Goal: Task Accomplishment & Management: Complete application form

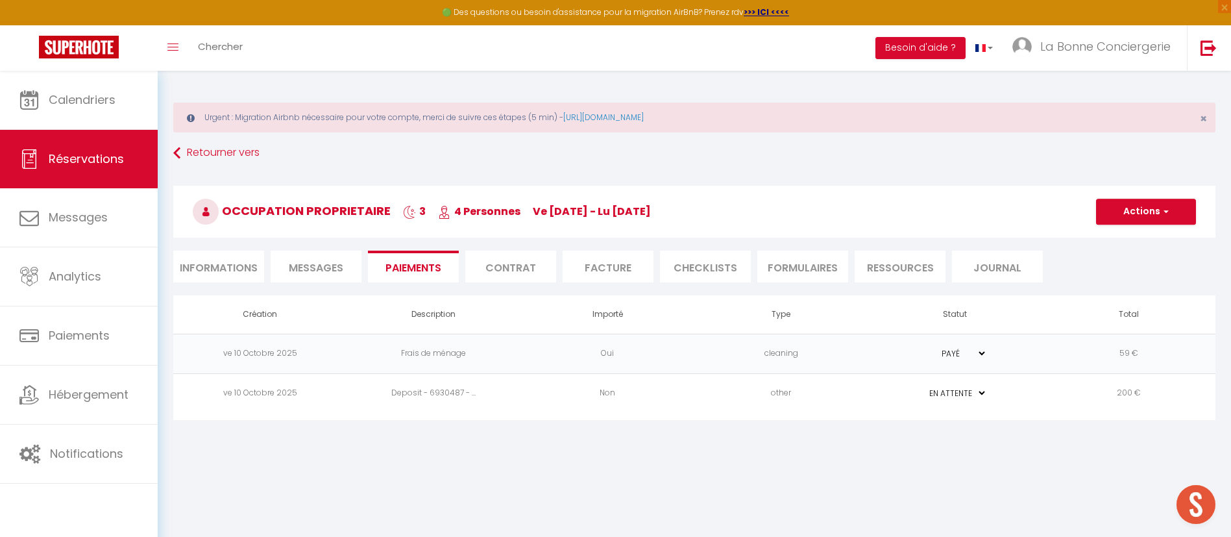
select select "0"
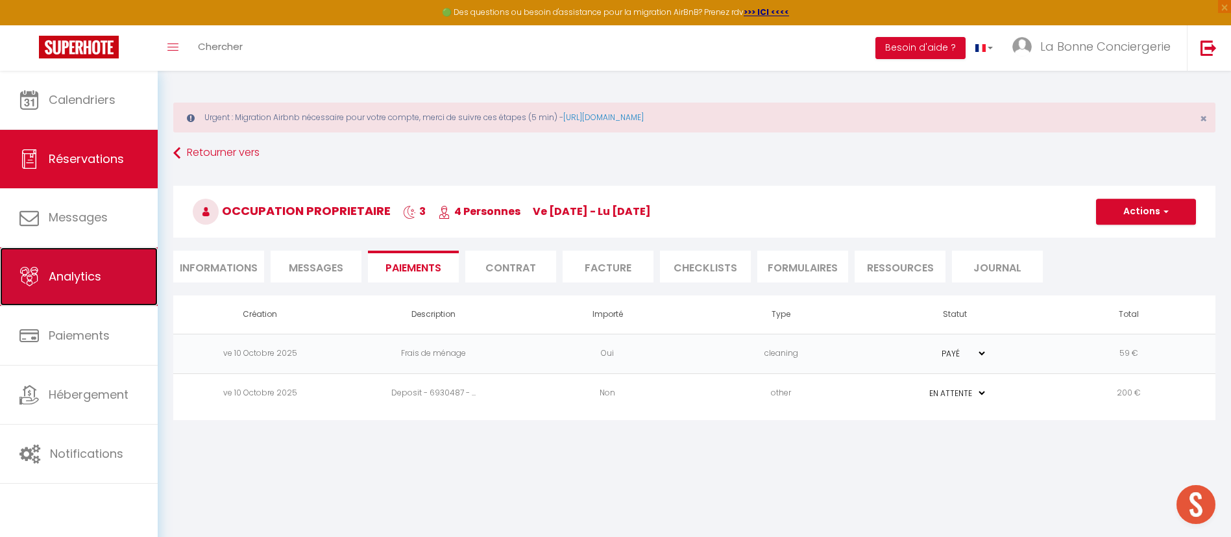
click at [114, 277] on link "Analytics" at bounding box center [79, 276] width 158 height 58
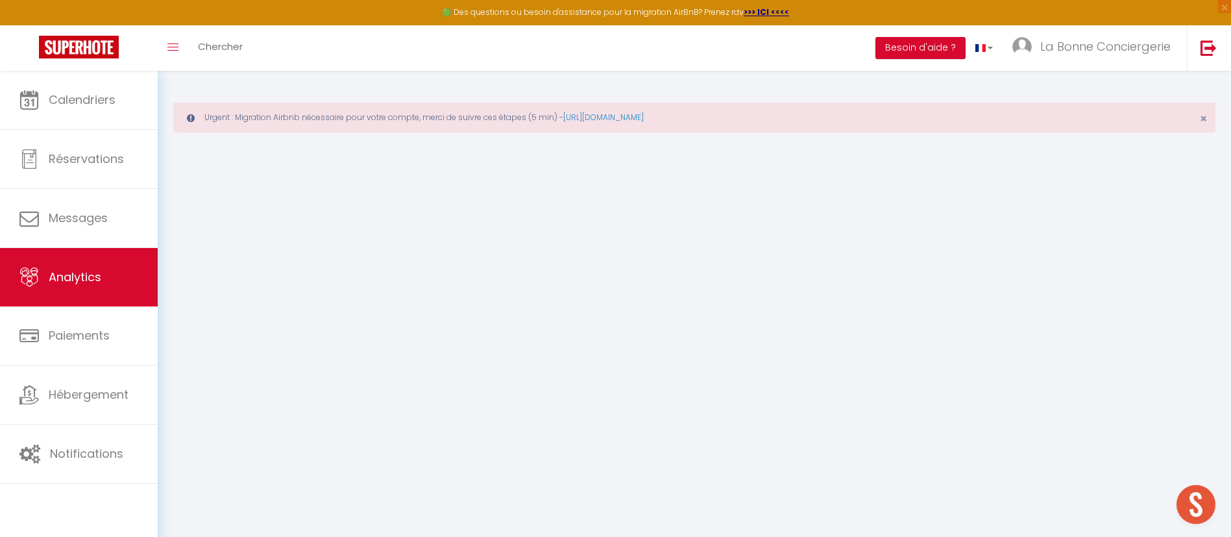
select select "2025"
select select "10"
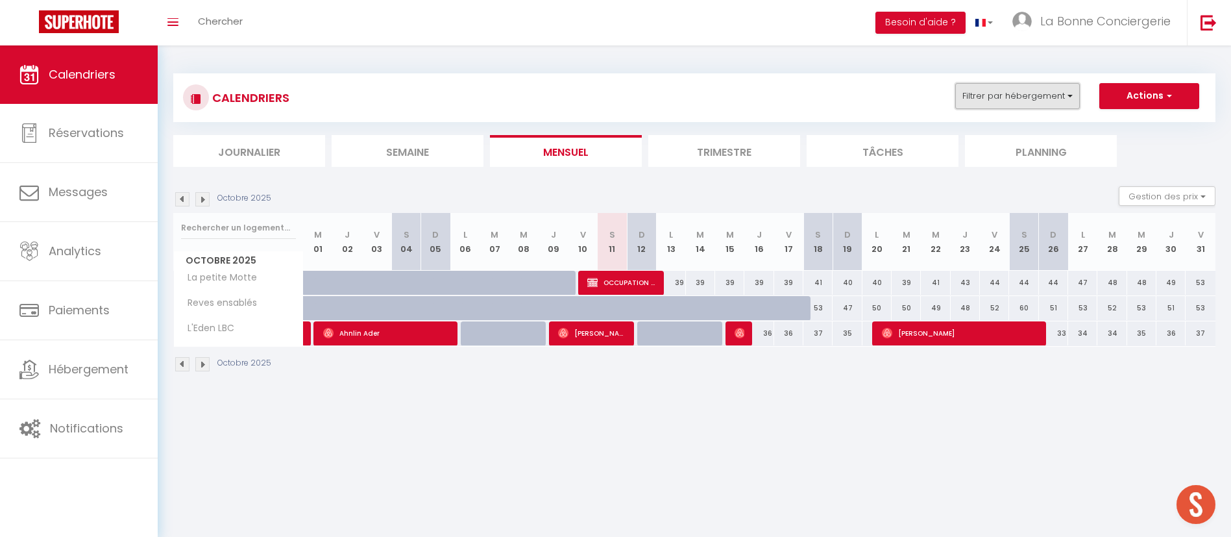
click at [1011, 104] on button "Filtrer par hébergement" at bounding box center [1017, 96] width 125 height 26
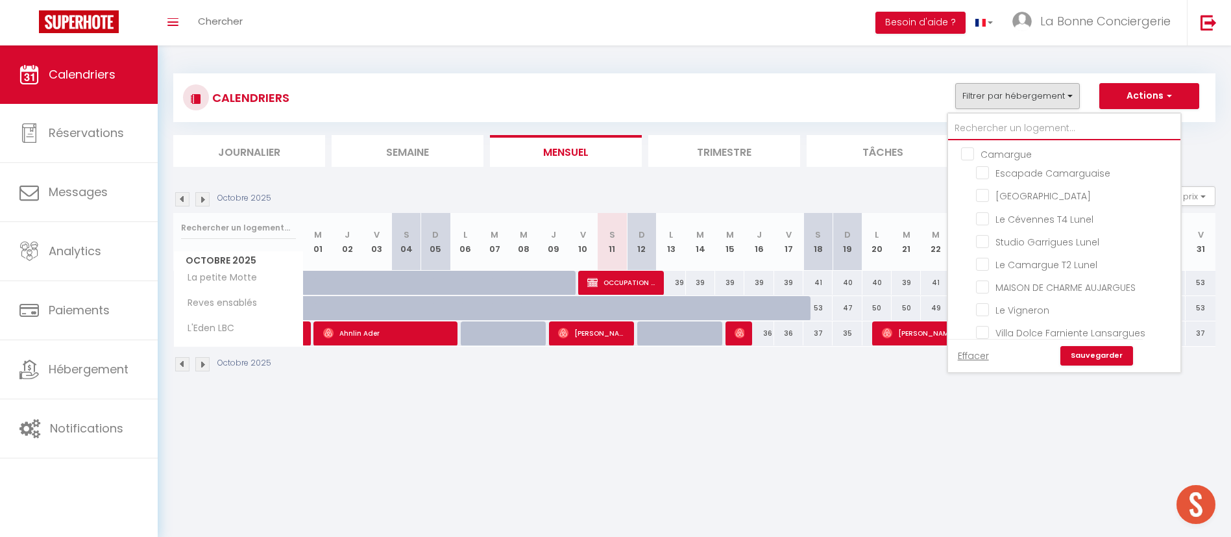
click at [1009, 126] on input "text" at bounding box center [1064, 128] width 232 height 23
type input "p"
checkbox input "false"
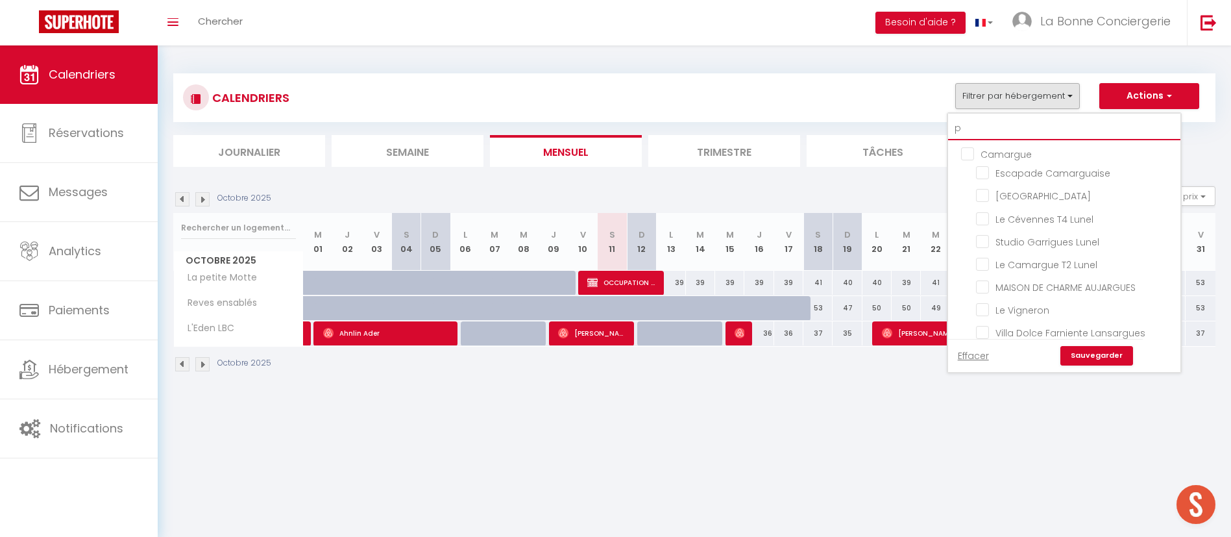
checkbox input "false"
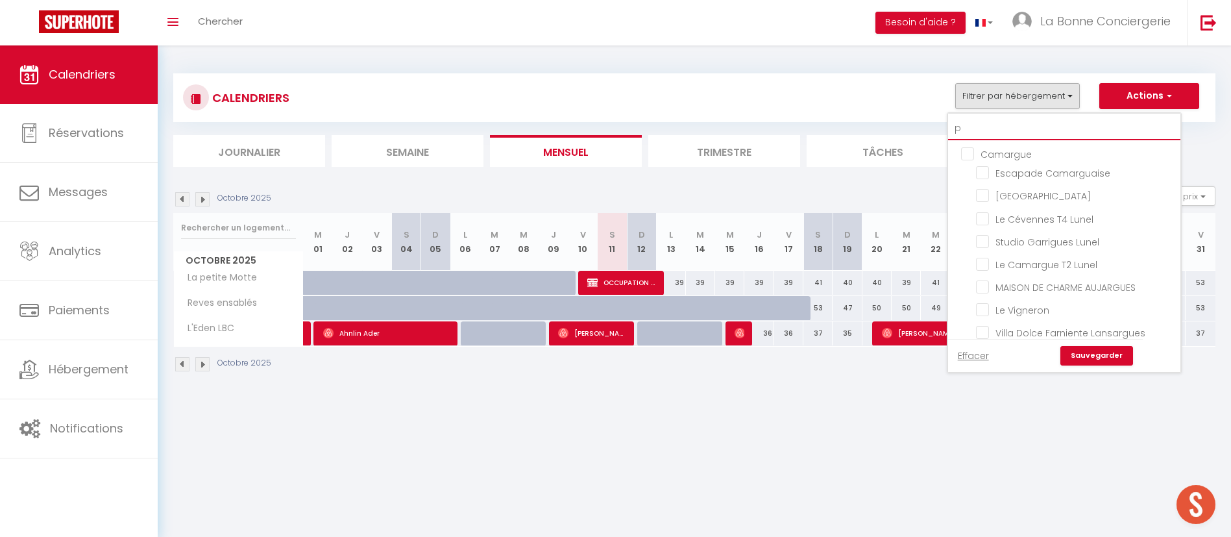
checkbox input "false"
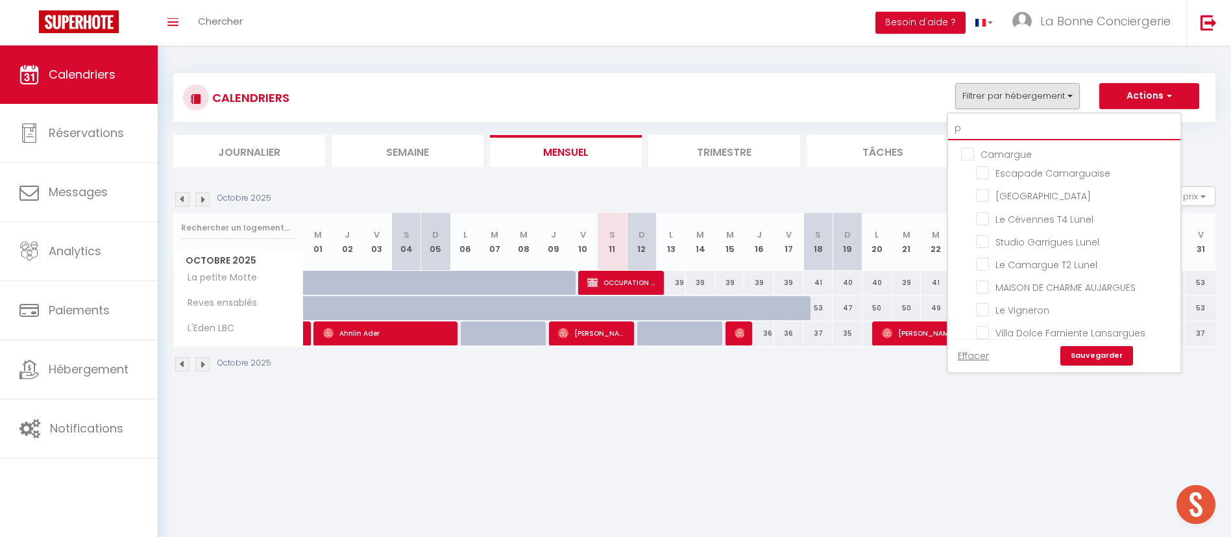
checkbox input "false"
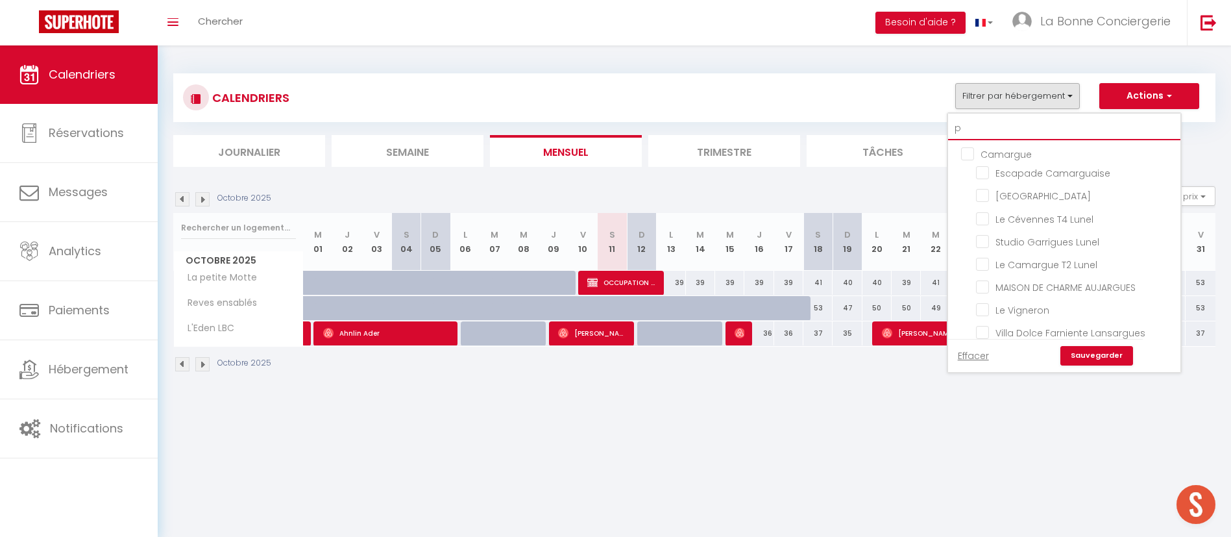
checkbox input "false"
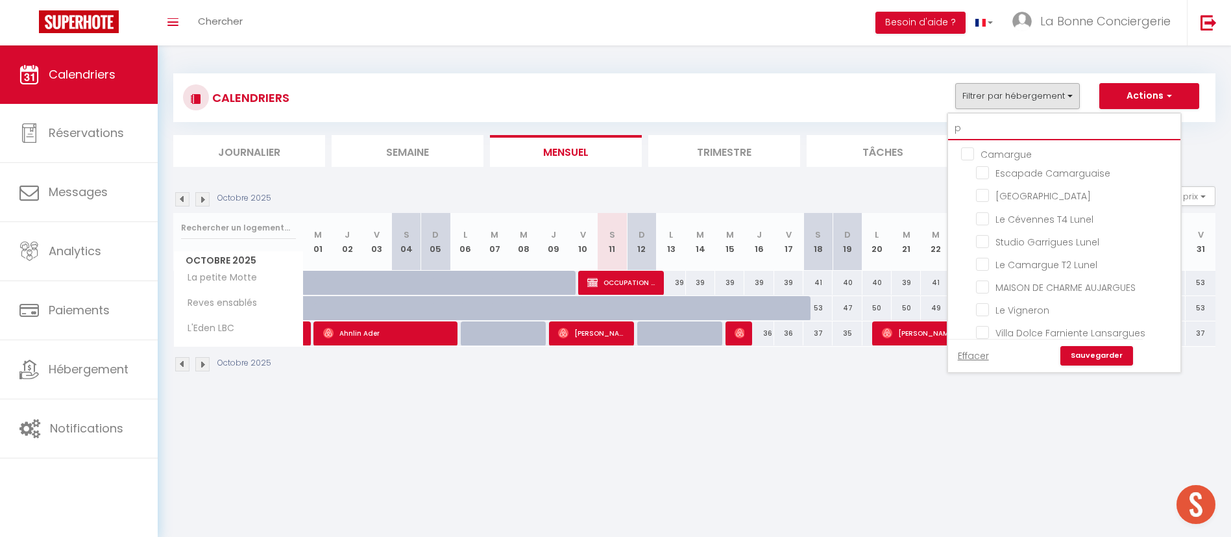
checkbox input "true"
checkbox input "false"
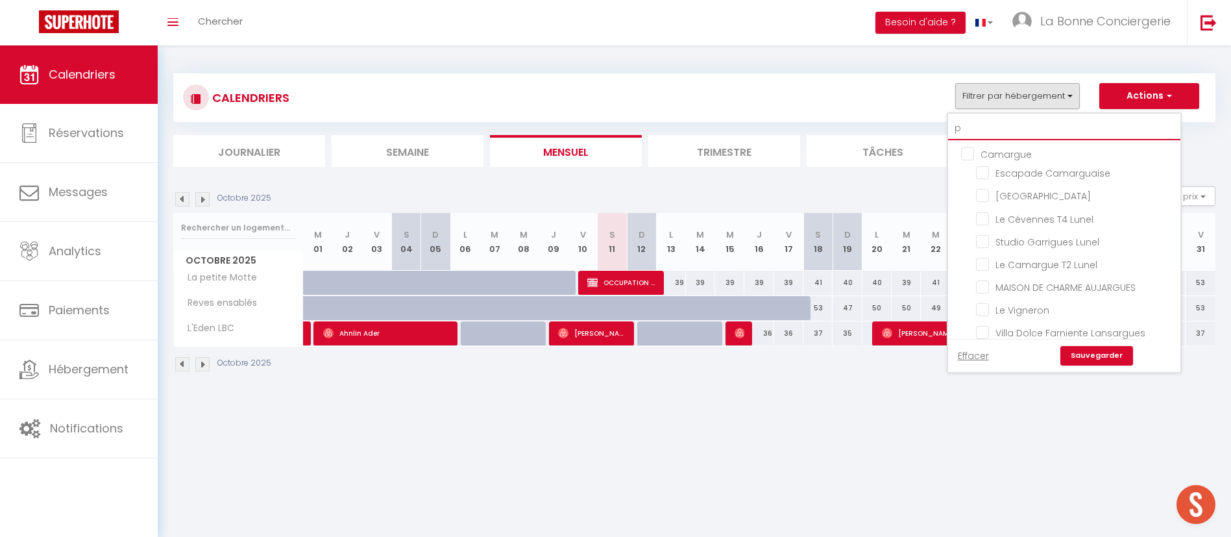
checkbox input "false"
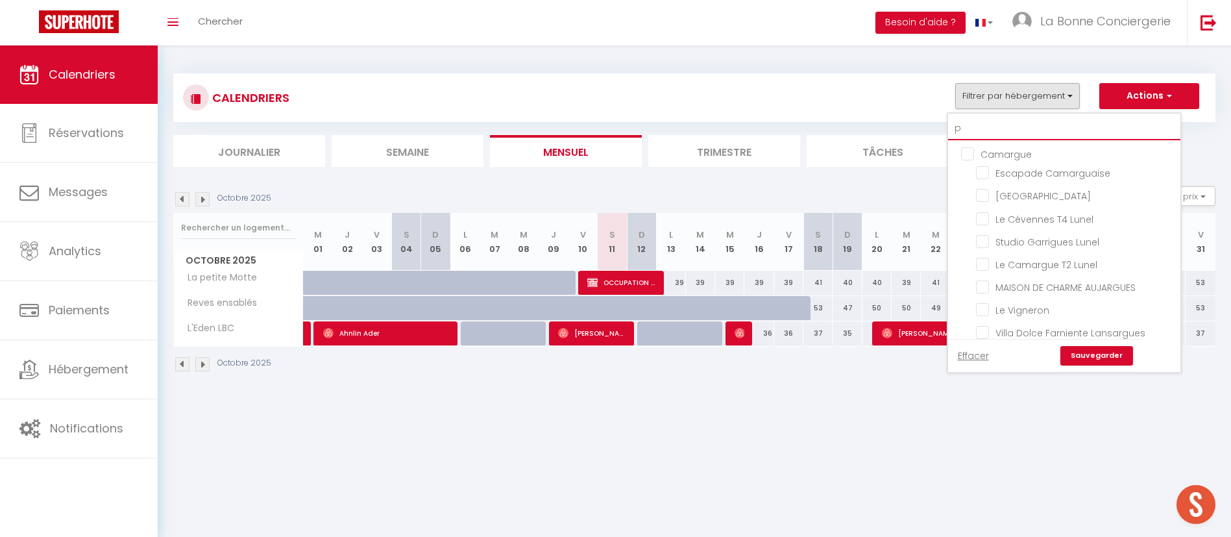
checkbox input "false"
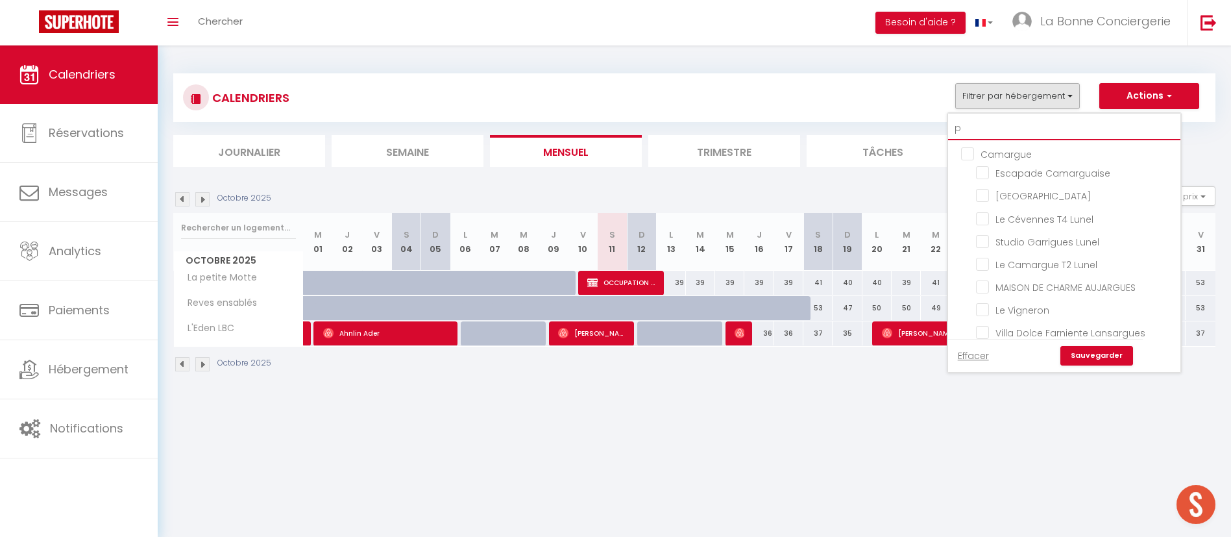
checkbox input "false"
type input "pl"
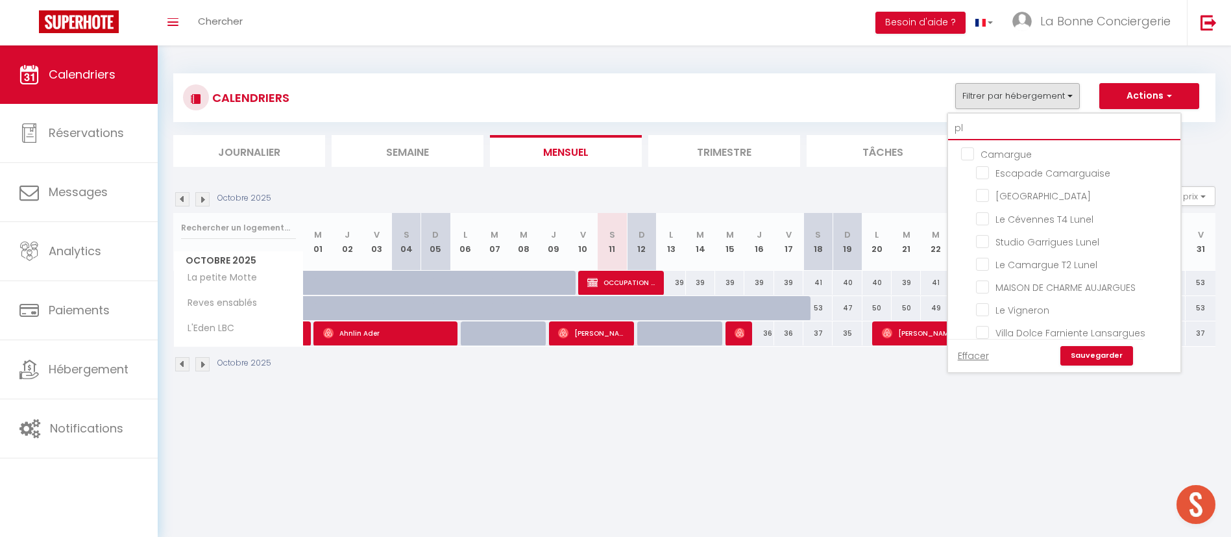
checkbox input "false"
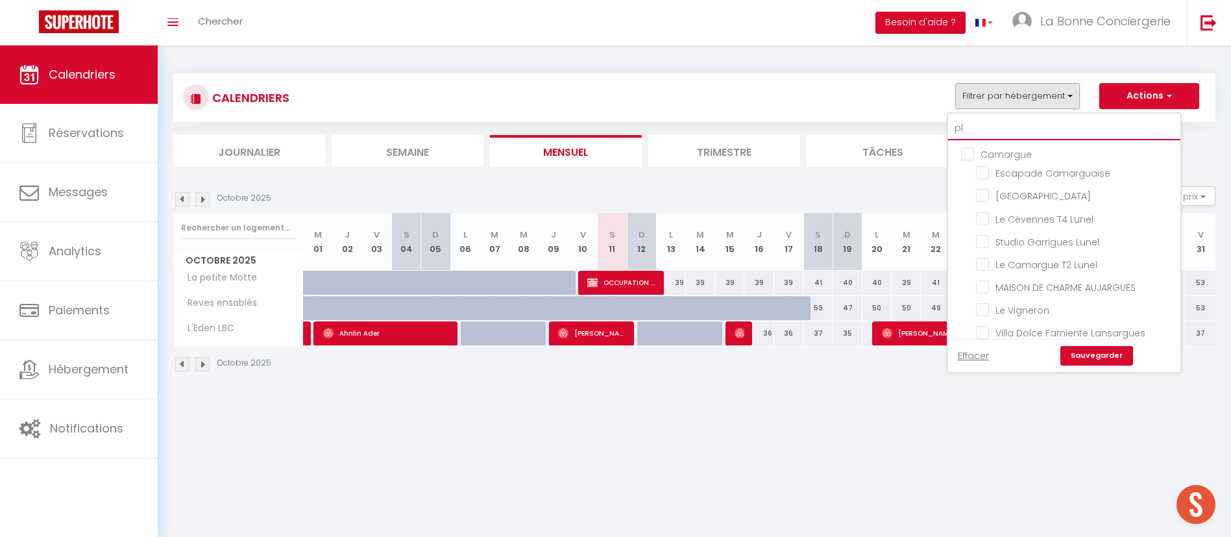
checkbox input "false"
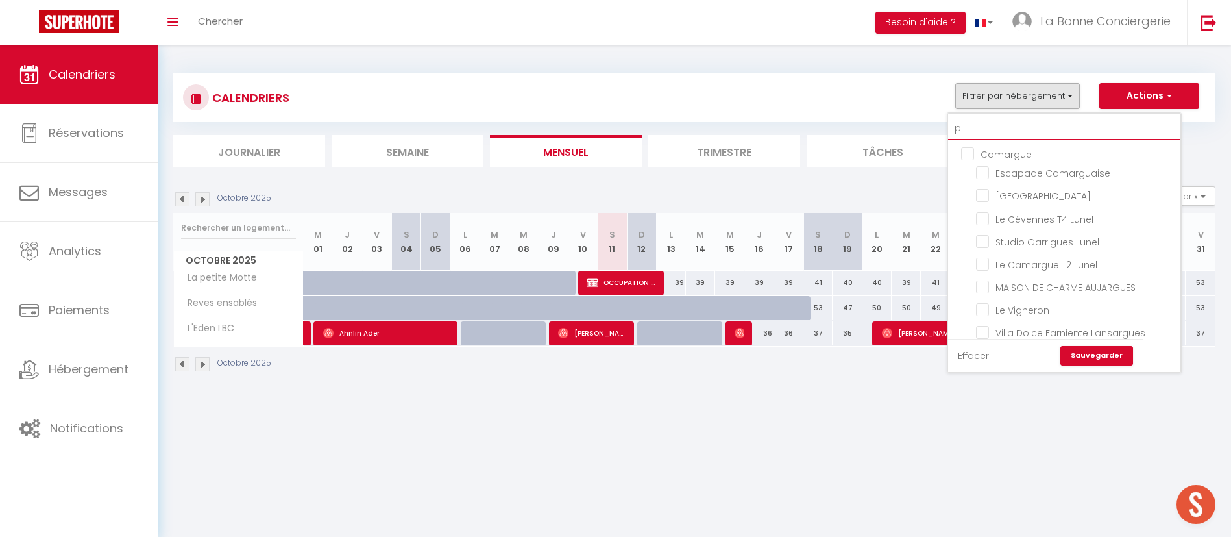
checkbox input "false"
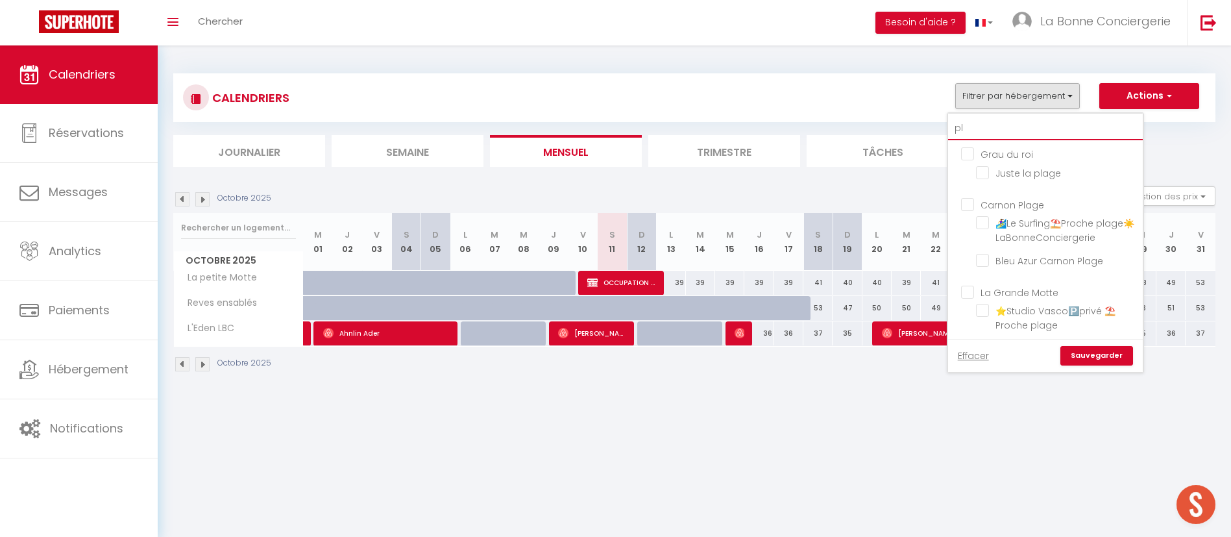
type input "pla"
checkbox input "false"
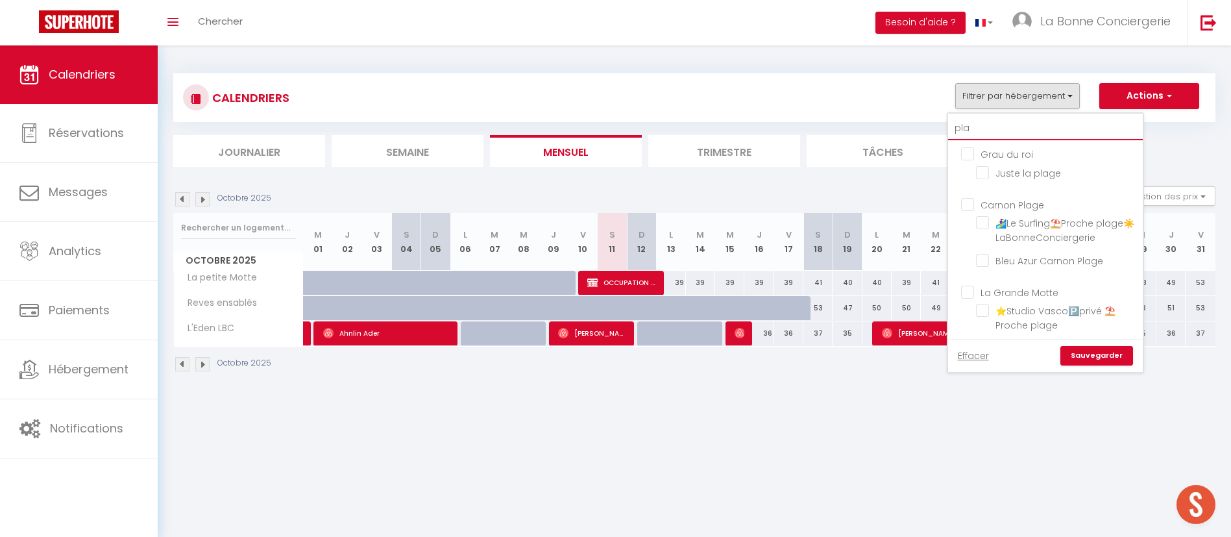
checkbox input "false"
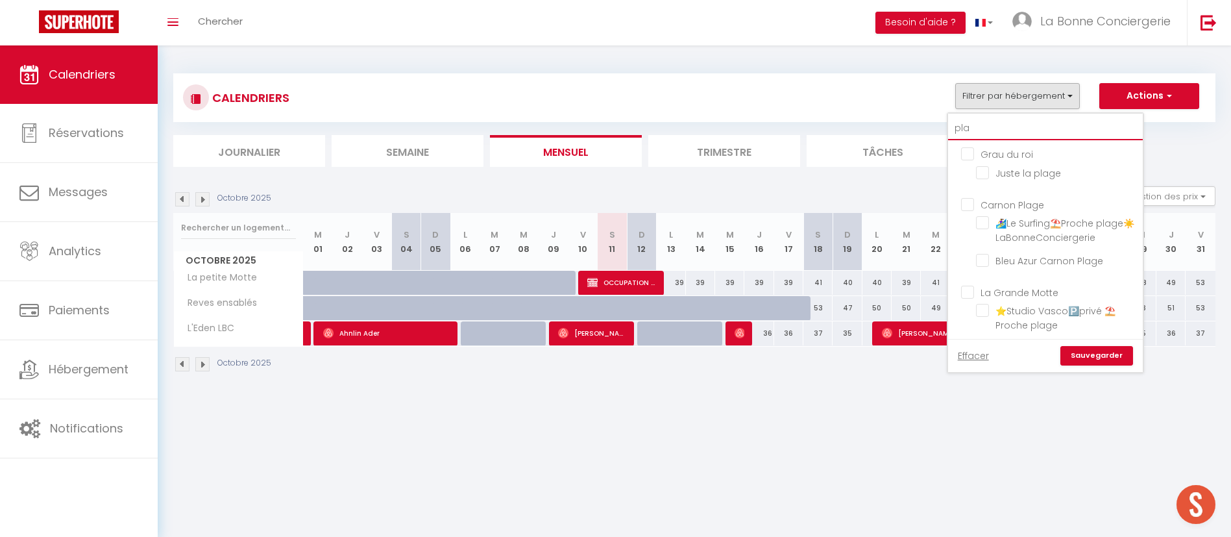
checkbox input "false"
type input "plag"
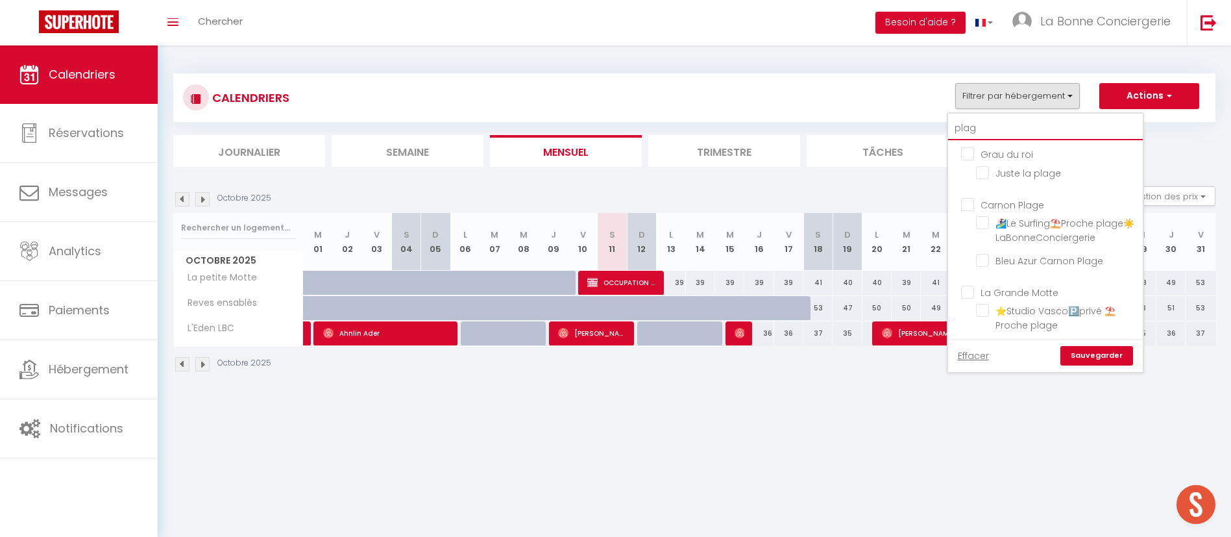
checkbox input "false"
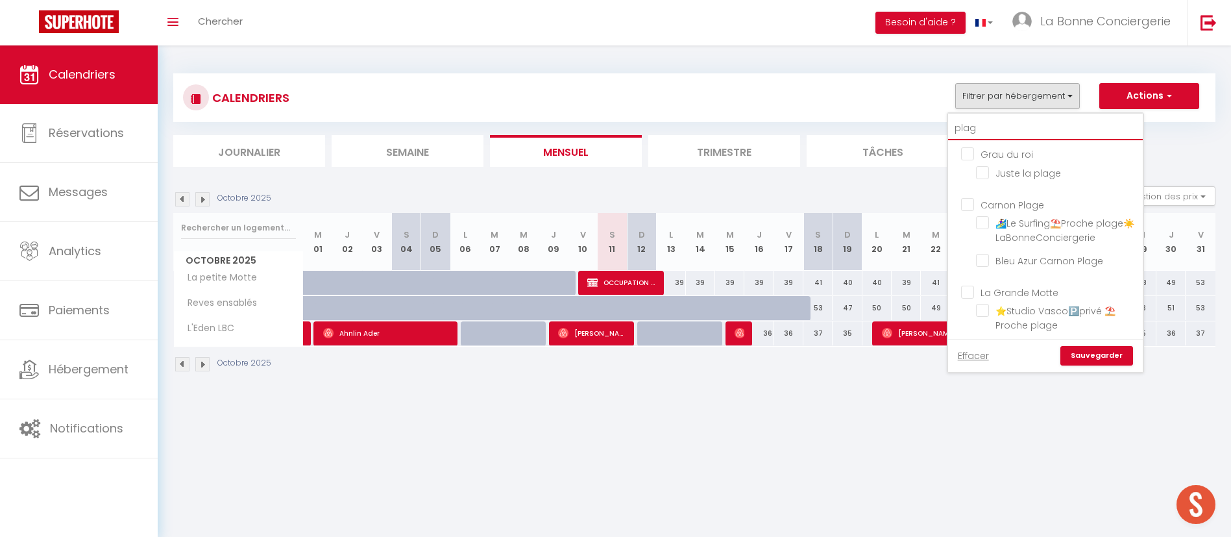
checkbox input "false"
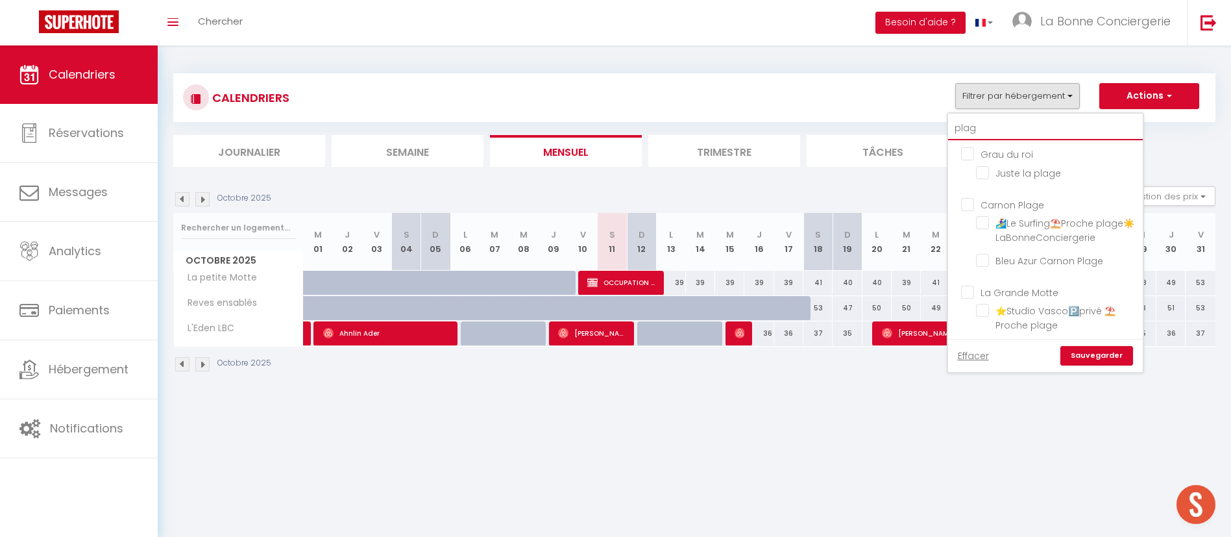
checkbox input "false"
type input "plage"
checkbox input "false"
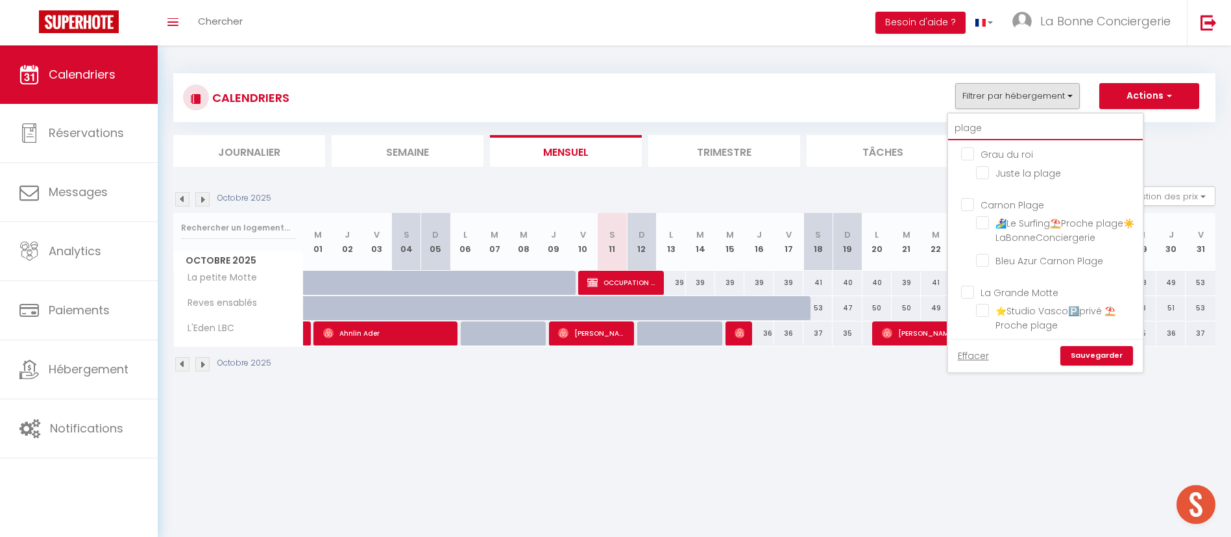
checkbox input "false"
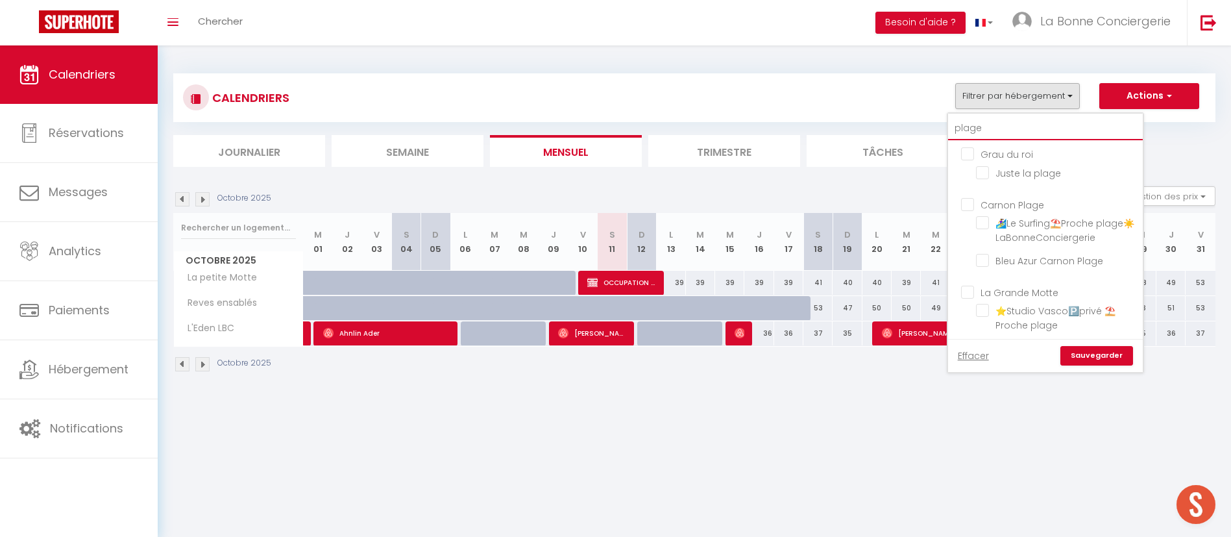
checkbox input "false"
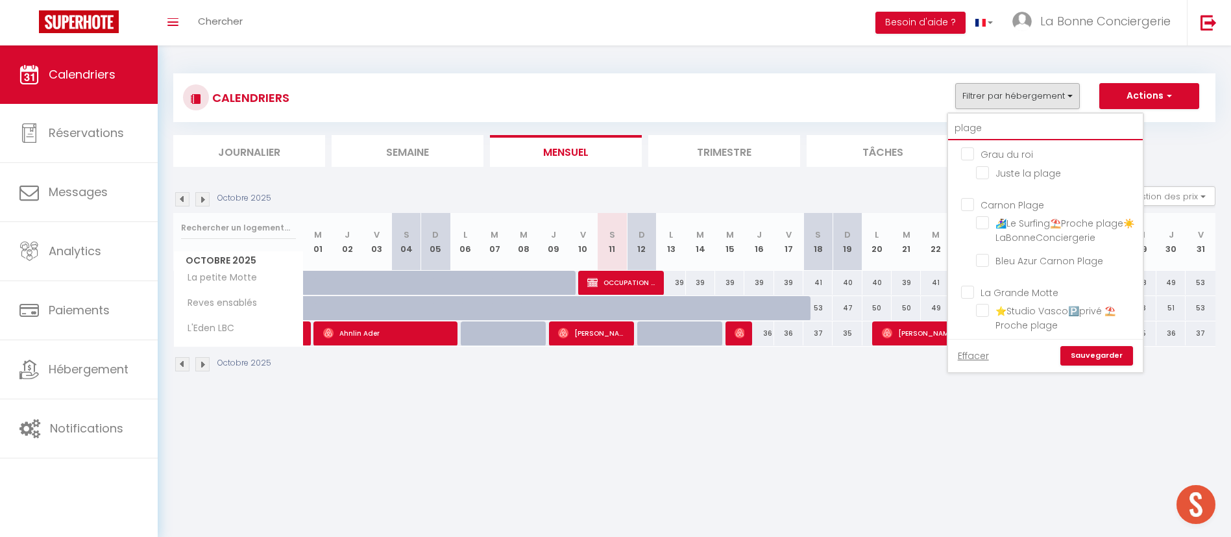
checkbox input "false"
type input "plage"
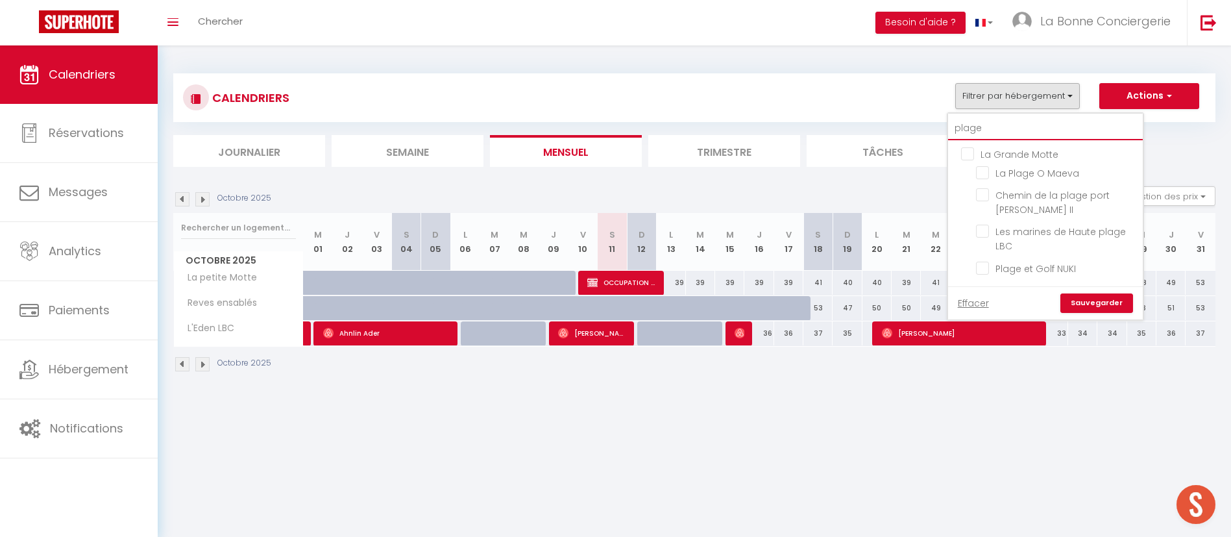
checkbox input "false"
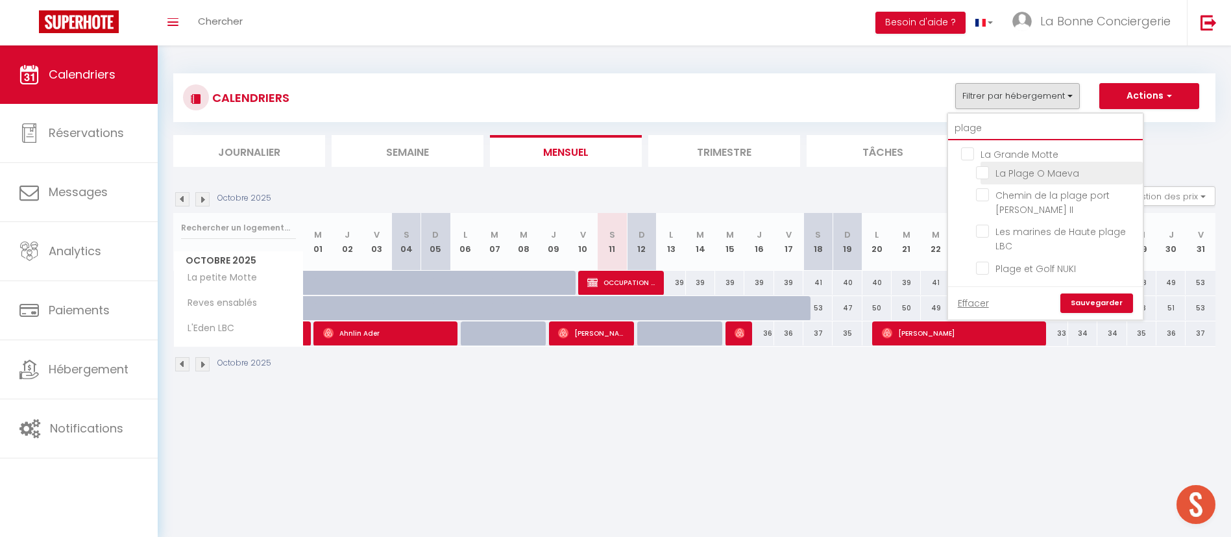
type input "plage"
click at [1096, 167] on input "La Plage O Maeva" at bounding box center [1057, 172] width 162 height 13
checkbox input "true"
checkbox input "false"
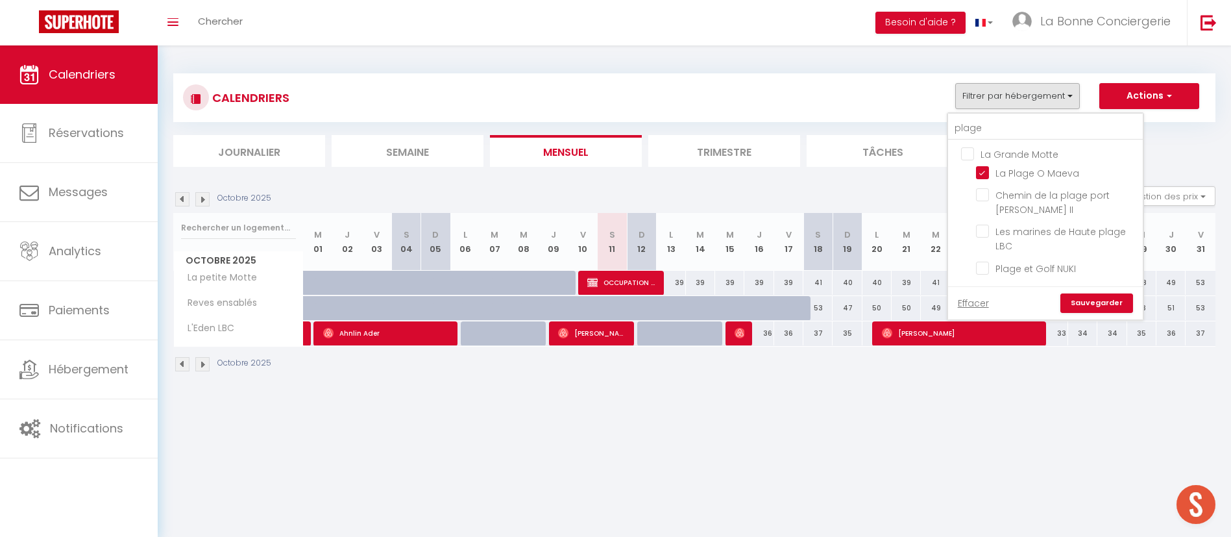
checkbox input "false"
click at [1079, 293] on link "Sauvegarder" at bounding box center [1097, 302] width 73 height 19
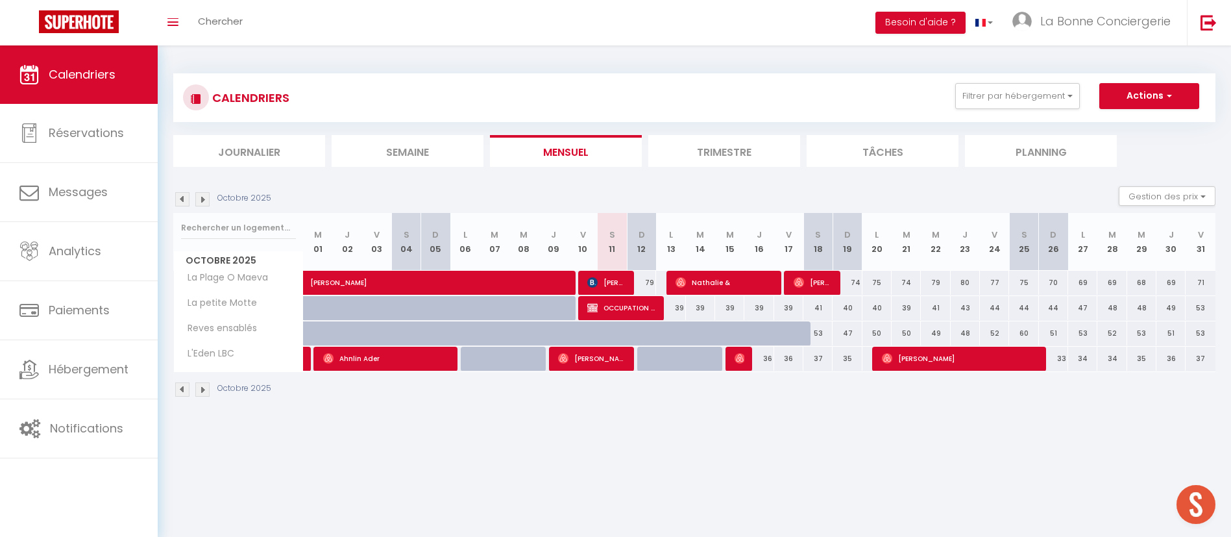
click at [186, 197] on img at bounding box center [182, 199] width 14 height 14
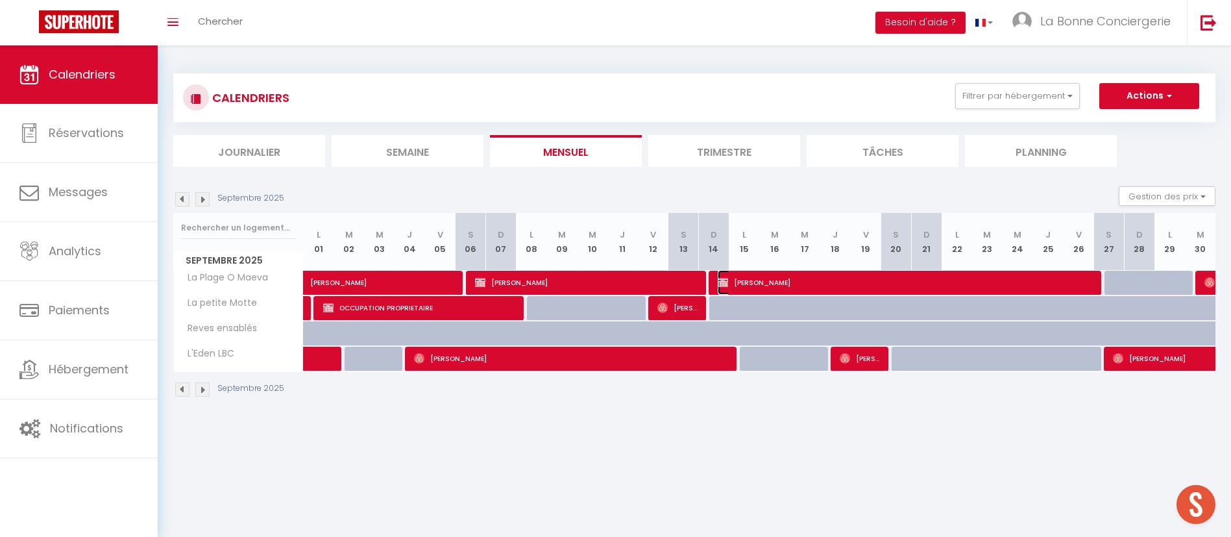
click at [879, 278] on span "[PERSON_NAME]" at bounding box center [906, 282] width 376 height 25
select select "OK"
select select "KO"
select select "0"
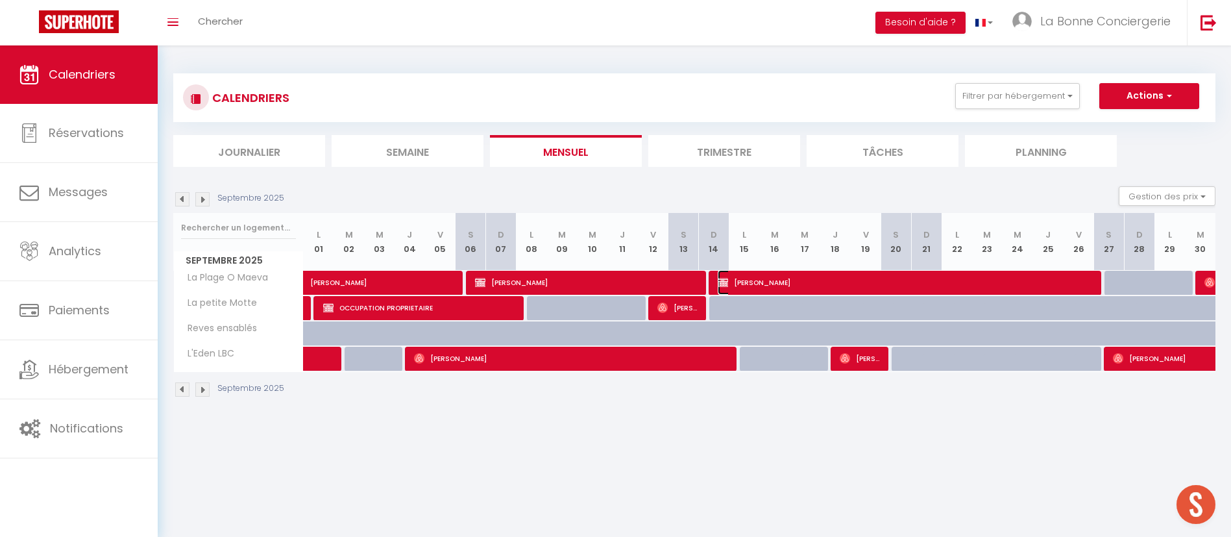
select select "0"
select select
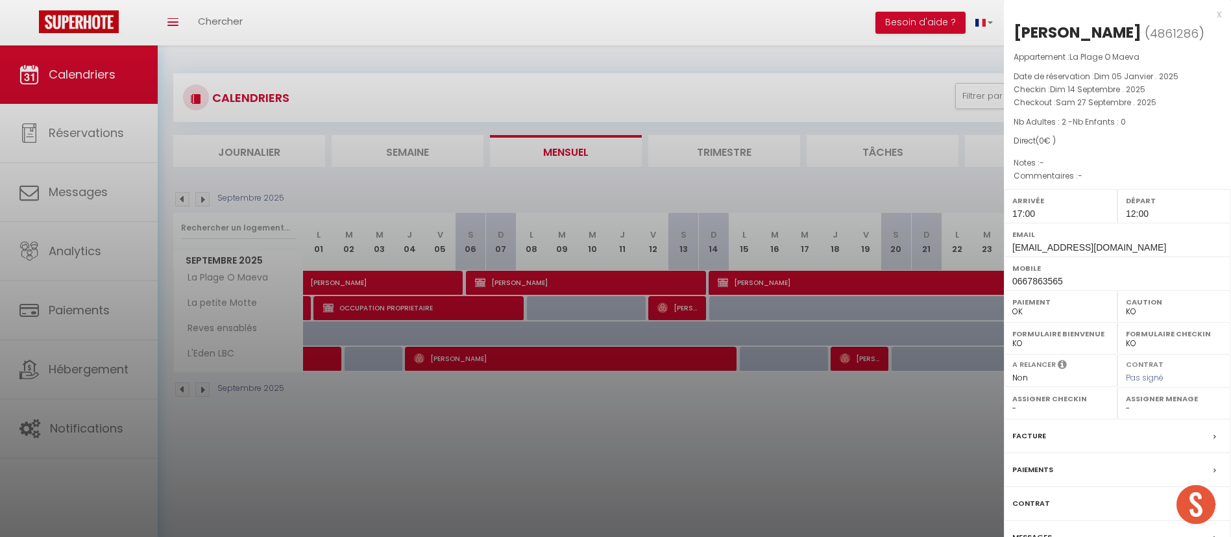
click at [1050, 476] on label "Paiements" at bounding box center [1033, 470] width 41 height 14
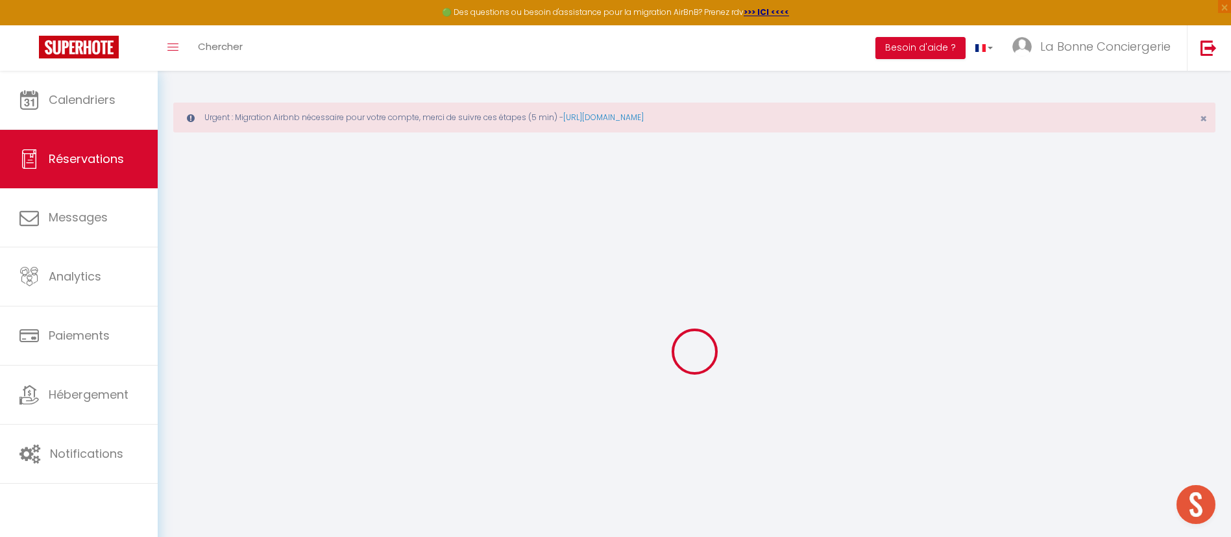
select select
checkbox input "false"
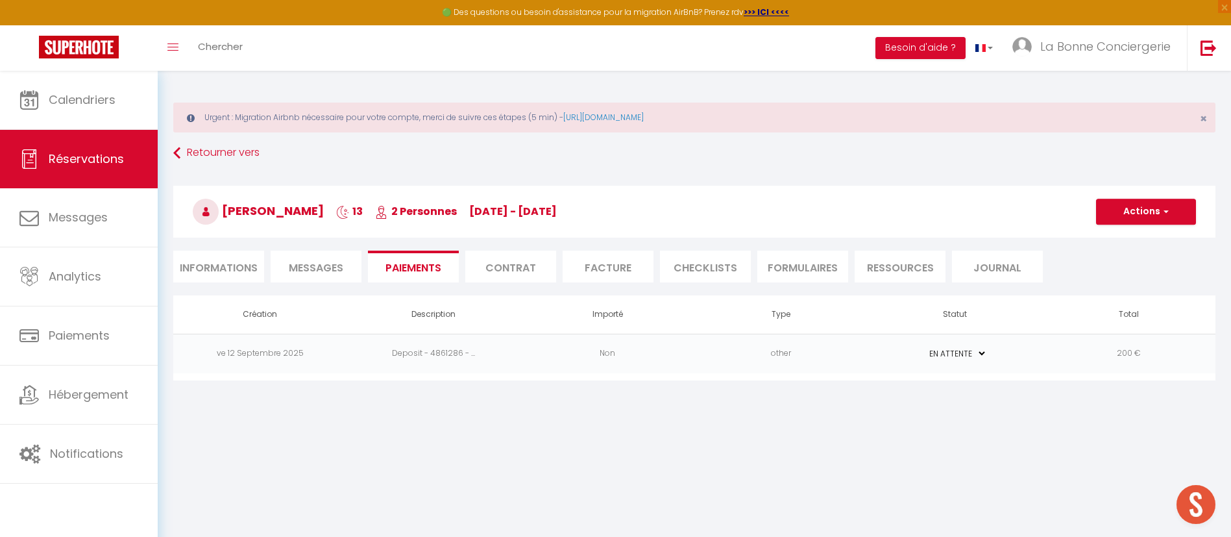
select select
select select "17:00"
select select "12:00"
click at [253, 269] on li "Informations" at bounding box center [218, 267] width 91 height 32
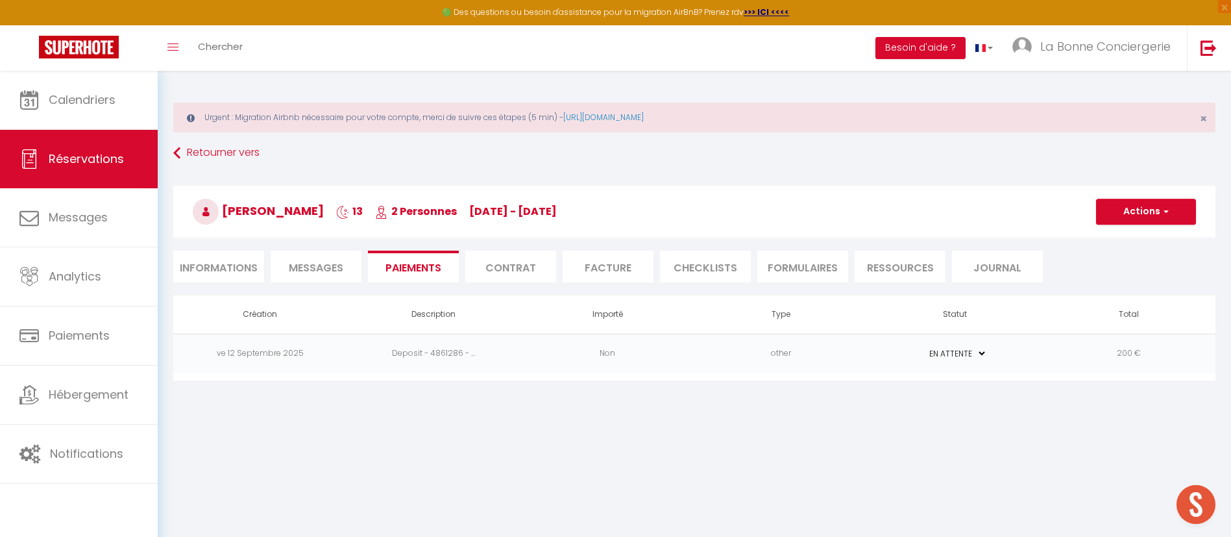
select select "0"
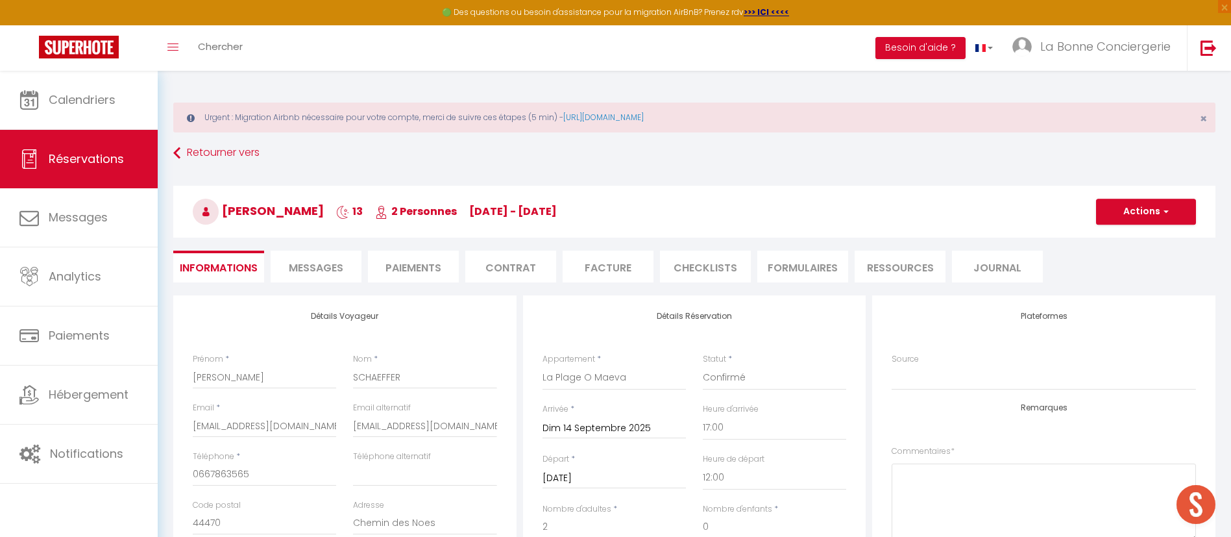
click at [1159, 233] on h3 "[PERSON_NAME] 13 2 Personnes [DATE] - [DATE]" at bounding box center [694, 212] width 1042 height 52
click at [1149, 220] on button "Actions" at bounding box center [1146, 212] width 100 height 26
click at [1139, 256] on link "Dupliquer" at bounding box center [1133, 257] width 103 height 17
select select
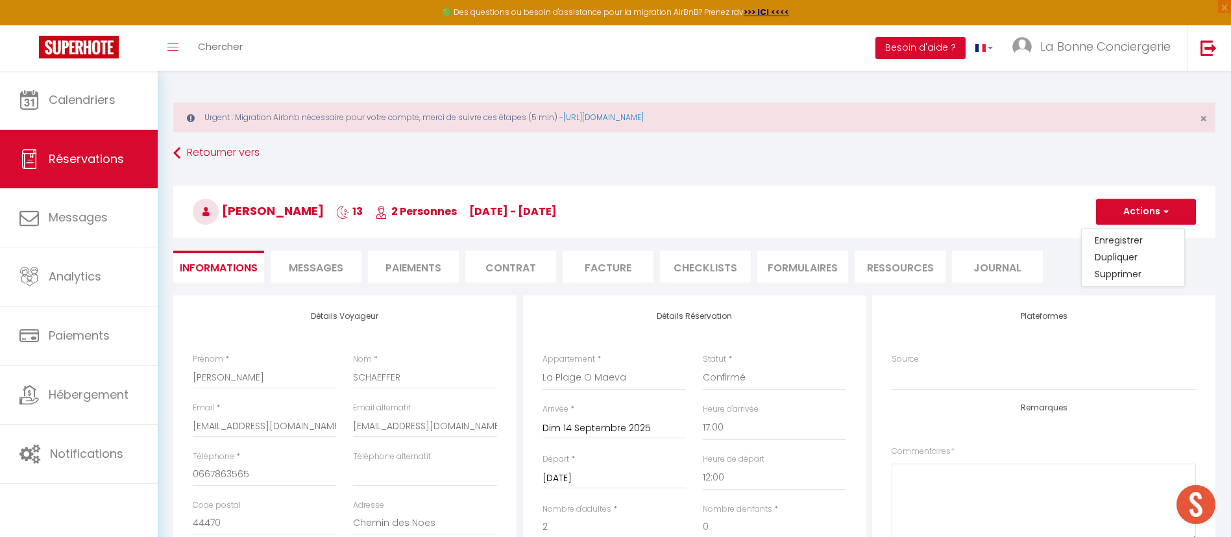
select select
checkbox input "false"
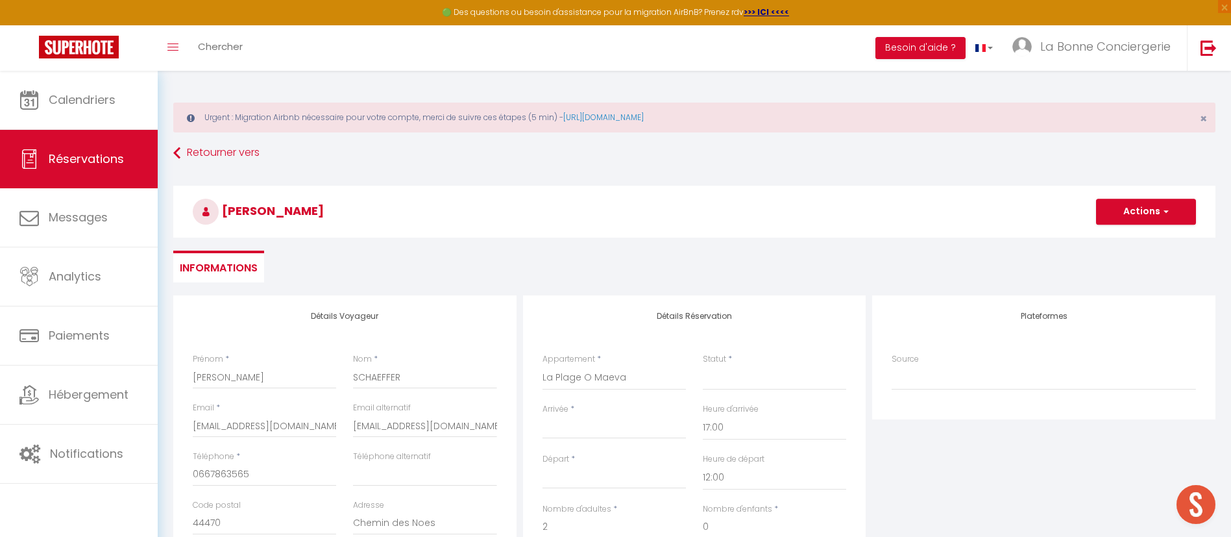
click at [598, 437] on div "< [DATE] > Dim Lun Mar Mer Jeu Ven Sam 1 2 3 4 5 6 7 8 9 10 11 12 13 14 15 16 1…" at bounding box center [614, 426] width 143 height 23
click at [604, 435] on input "Arrivée" at bounding box center [614, 428] width 143 height 17
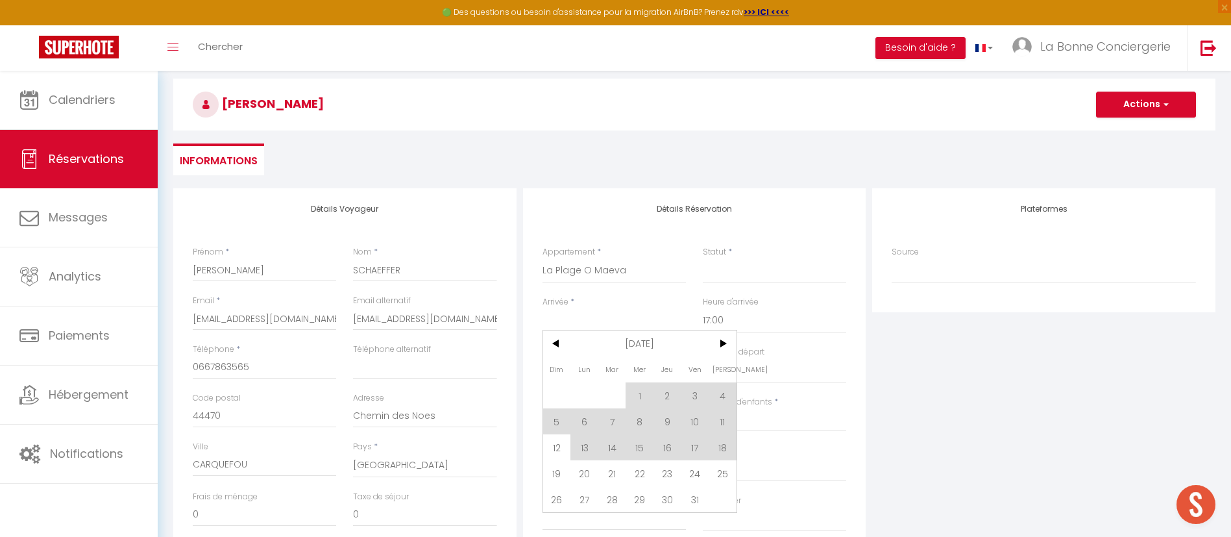
scroll to position [195, 0]
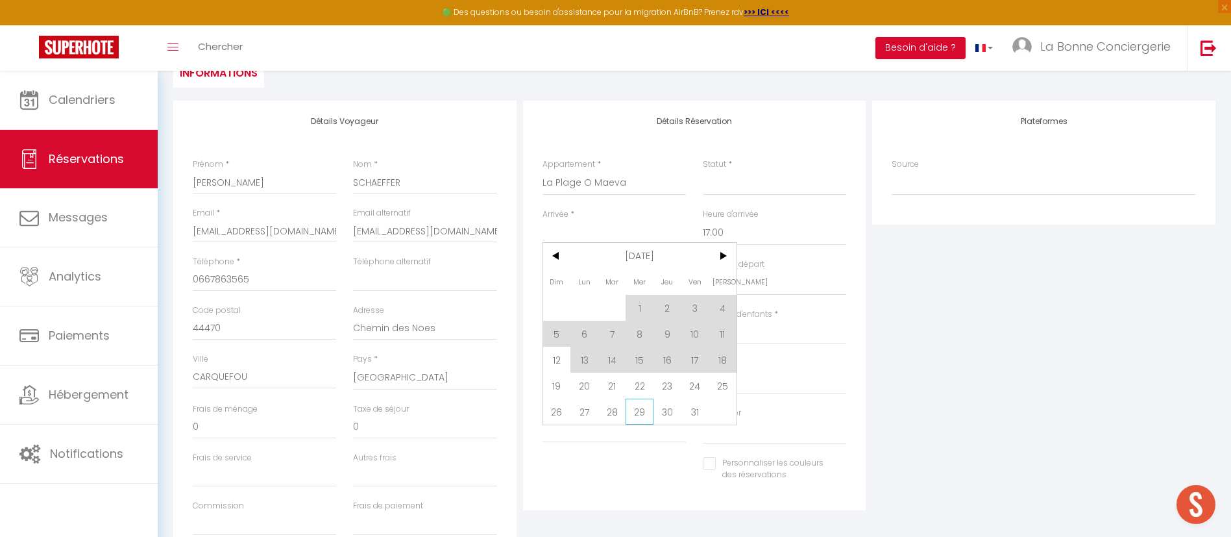
click at [640, 409] on span "29" at bounding box center [640, 412] width 28 height 26
select select
type input "Mer 29 Octobre 2025"
type input "Jeu 30 Octobre 2025"
select select
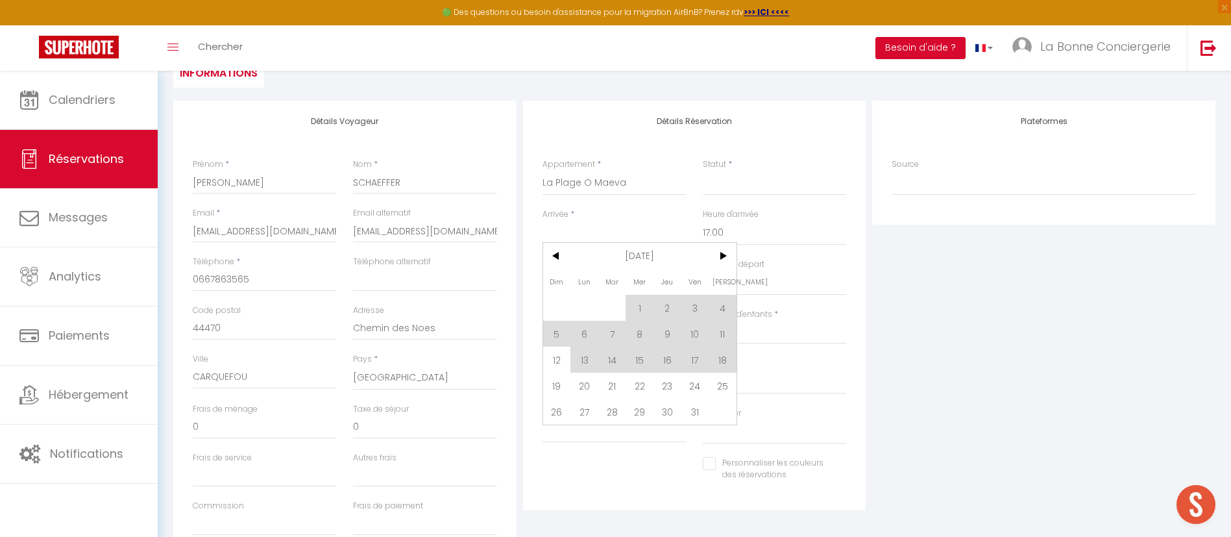
select select
checkbox input "false"
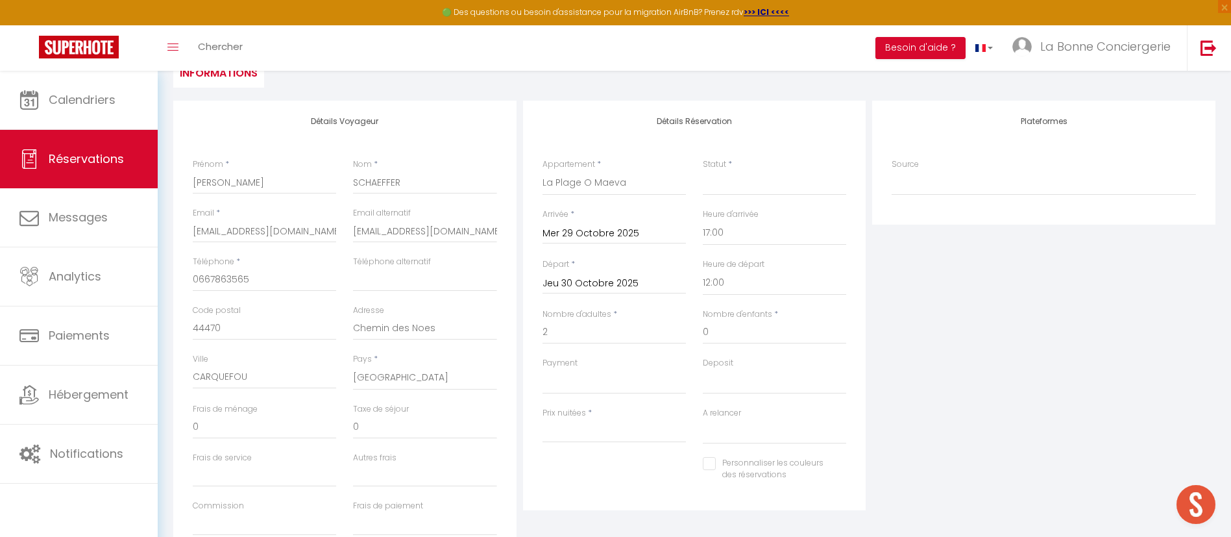
click at [632, 293] on div "[DATE] < [DATE] > Dim Lun Mar Mer Jeu Ven Sam 1 2 3 4 5 6 7 8 9 10 11 12 13 14 …" at bounding box center [614, 282] width 143 height 23
click at [634, 288] on input "Jeu 30 Octobre 2025" at bounding box center [614, 283] width 143 height 17
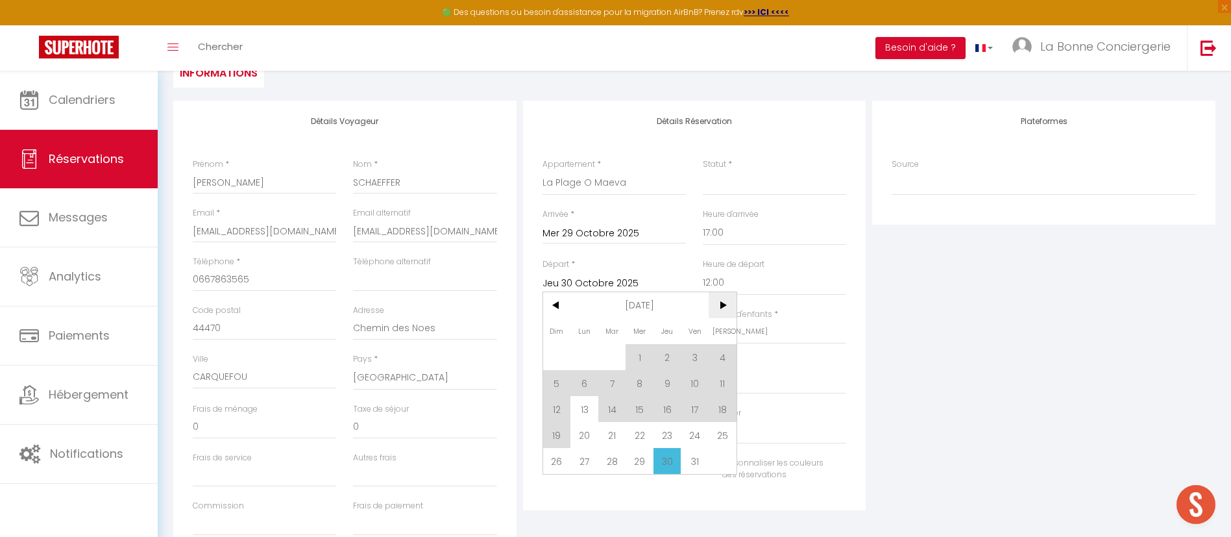
click at [721, 304] on span ">" at bounding box center [723, 305] width 28 height 26
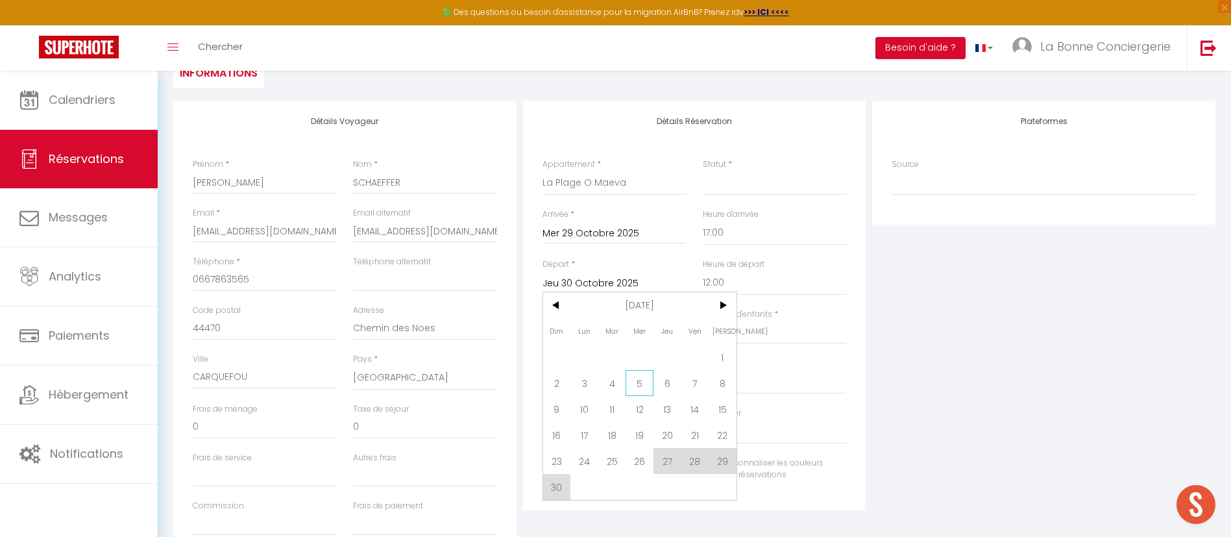
click at [642, 382] on span "5" at bounding box center [640, 383] width 28 height 26
select select
type input "Mer 05 Novembre 2025"
select select
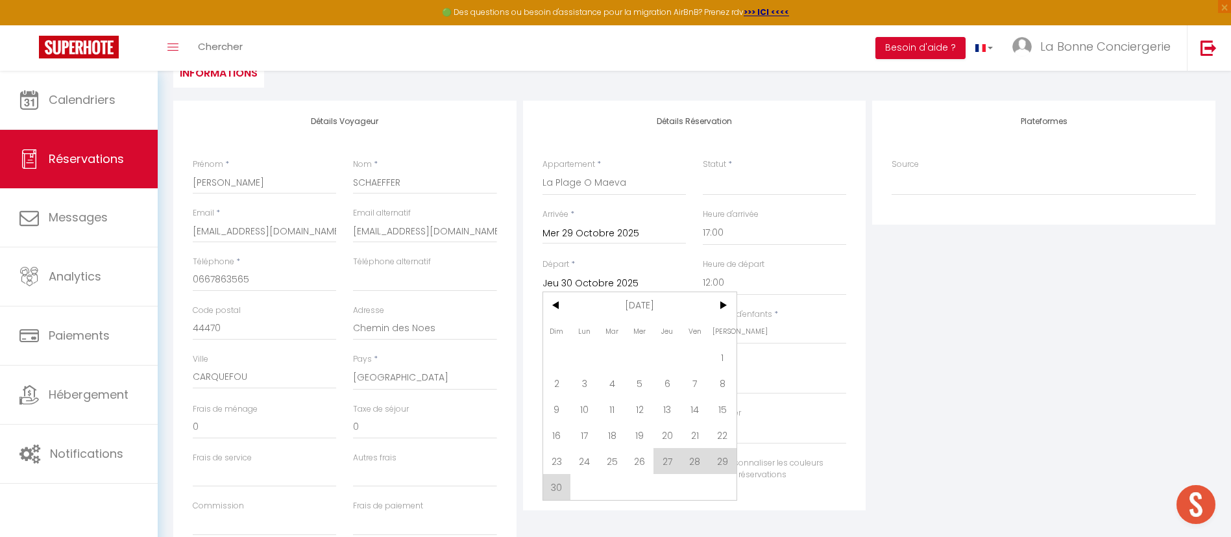
select select
checkbox input "false"
type input "59"
type input "20.16"
select select
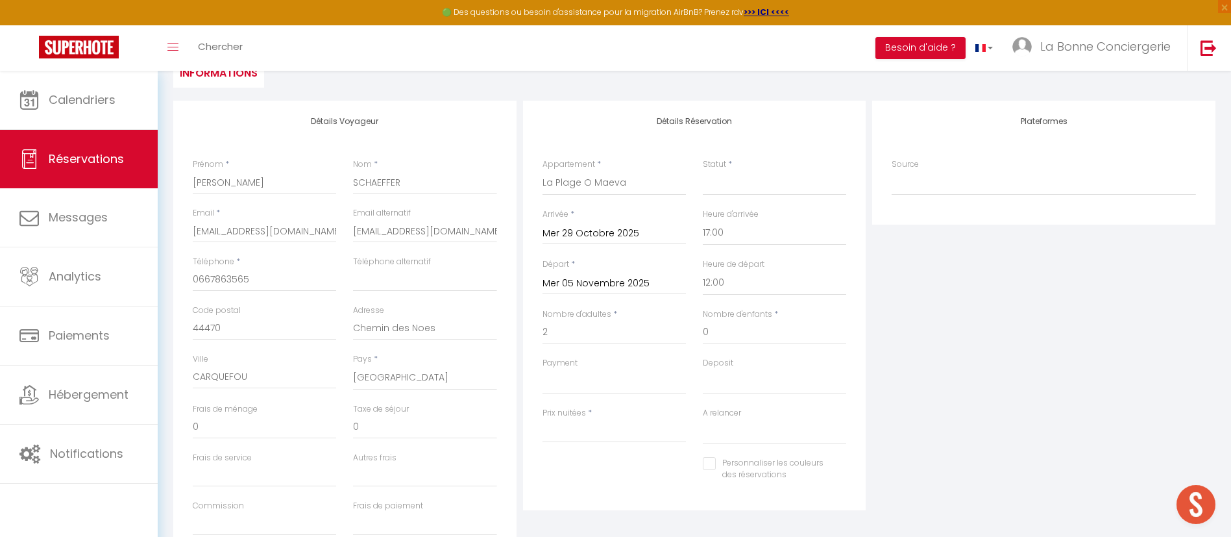
select select
type input "472"
select select
checkbox input "false"
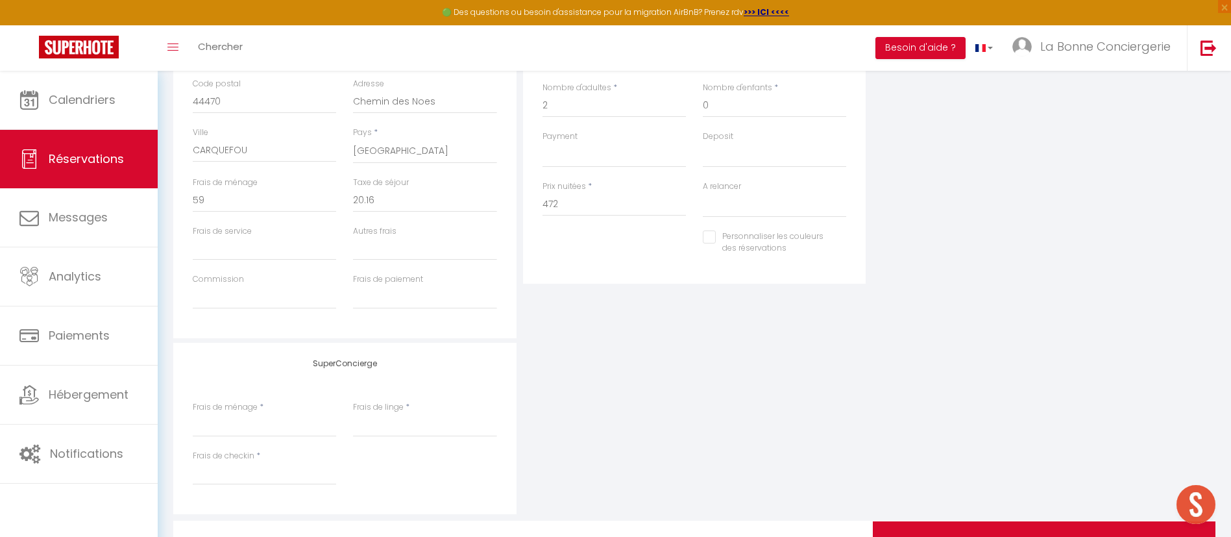
scroll to position [489, 0]
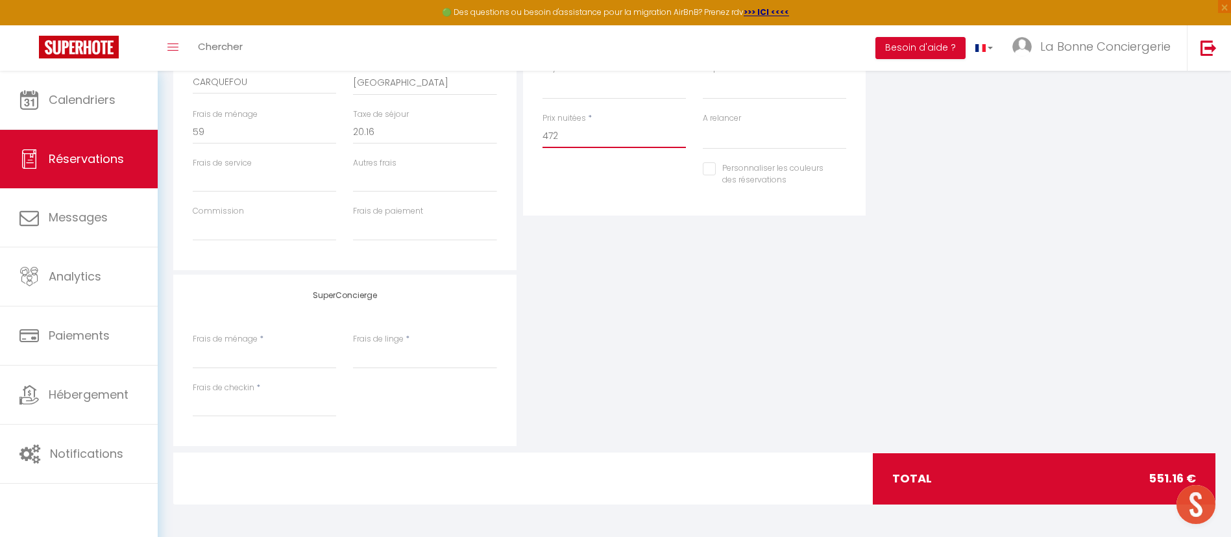
click at [635, 128] on input "472" at bounding box center [614, 136] width 143 height 23
type input "4"
type input "0"
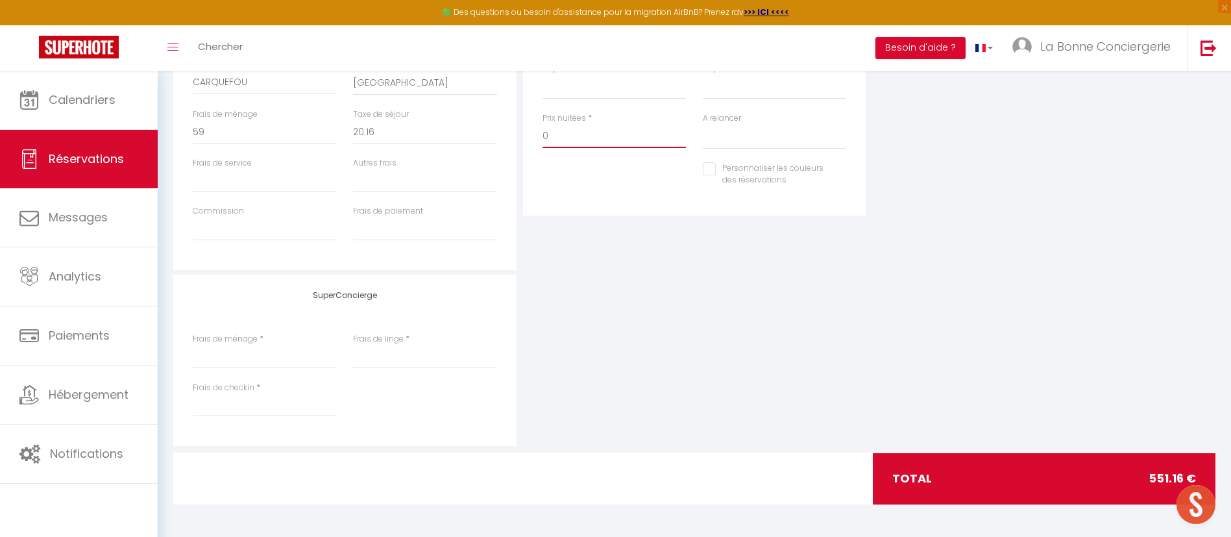
select select
checkbox input "false"
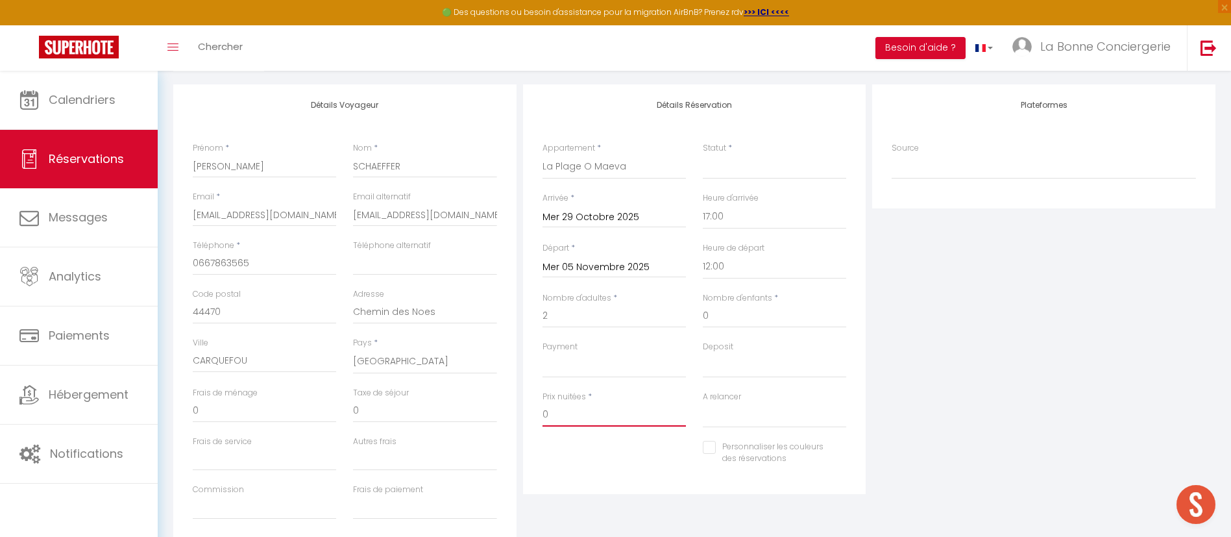
scroll to position [197, 0]
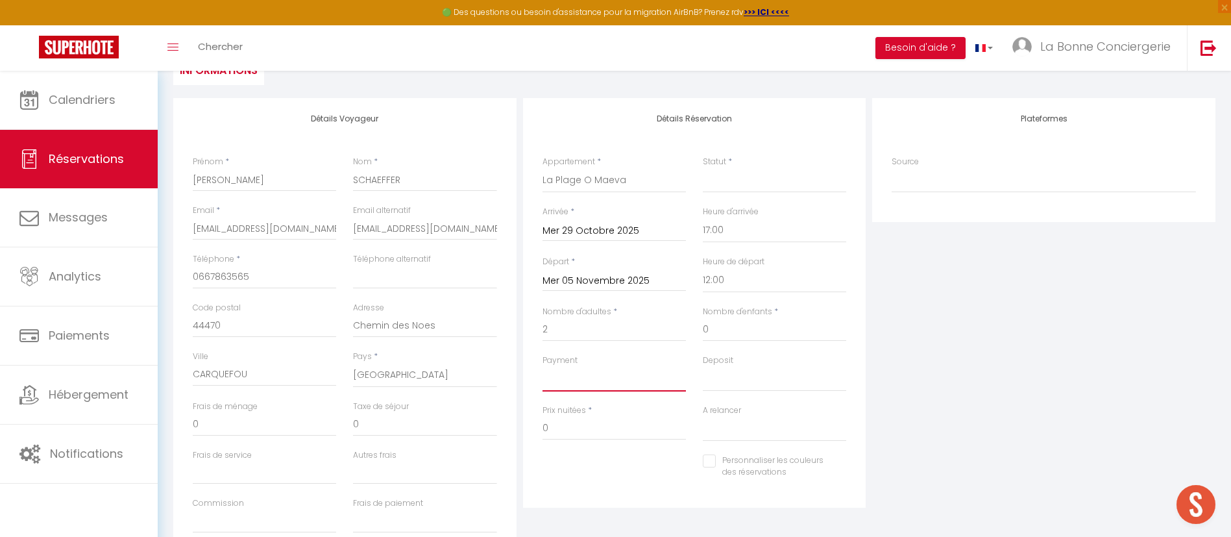
click at [622, 373] on select "OK KO" at bounding box center [614, 379] width 143 height 25
select select "12"
click at [543, 367] on select "OK KO" at bounding box center [614, 379] width 143 height 25
select select
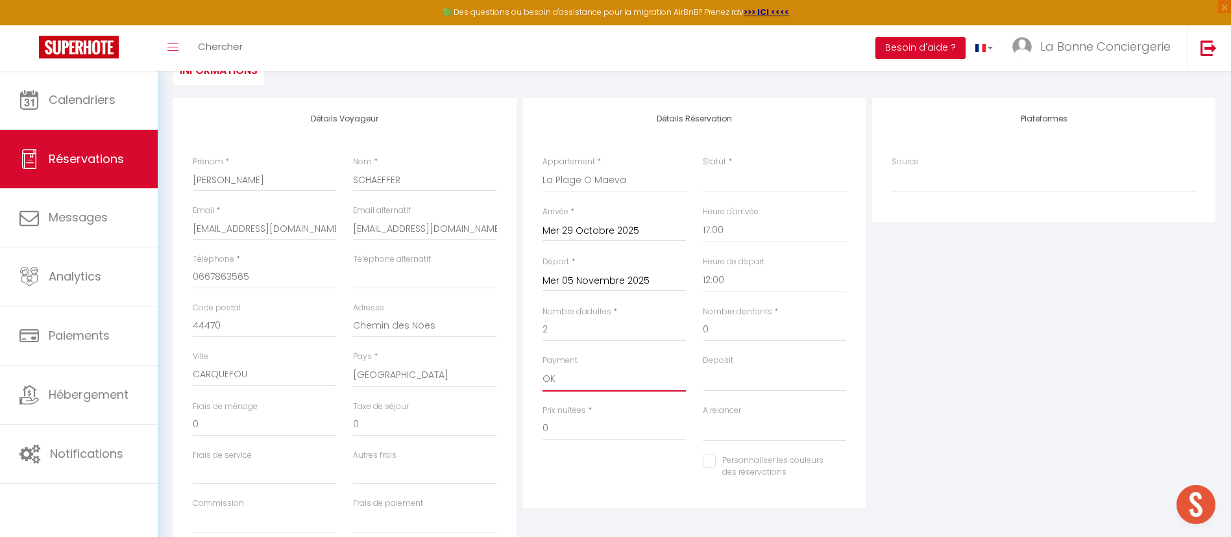
select select
checkbox input "false"
click at [823, 375] on select "OK KO" at bounding box center [774, 379] width 143 height 25
select select "15"
click at [703, 367] on select "OK KO" at bounding box center [774, 379] width 143 height 25
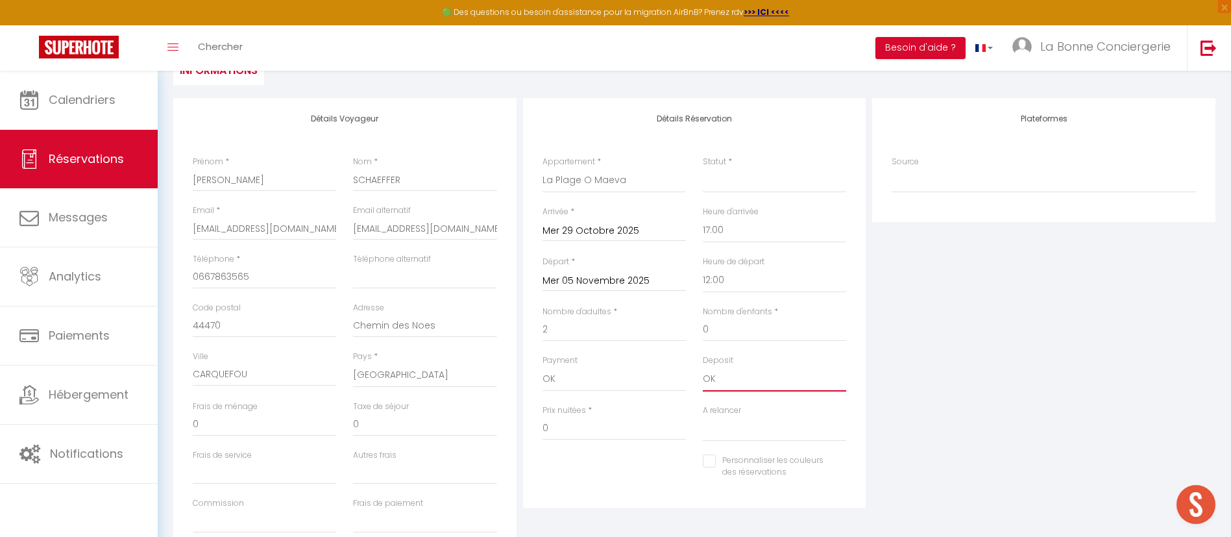
select select
checkbox input "false"
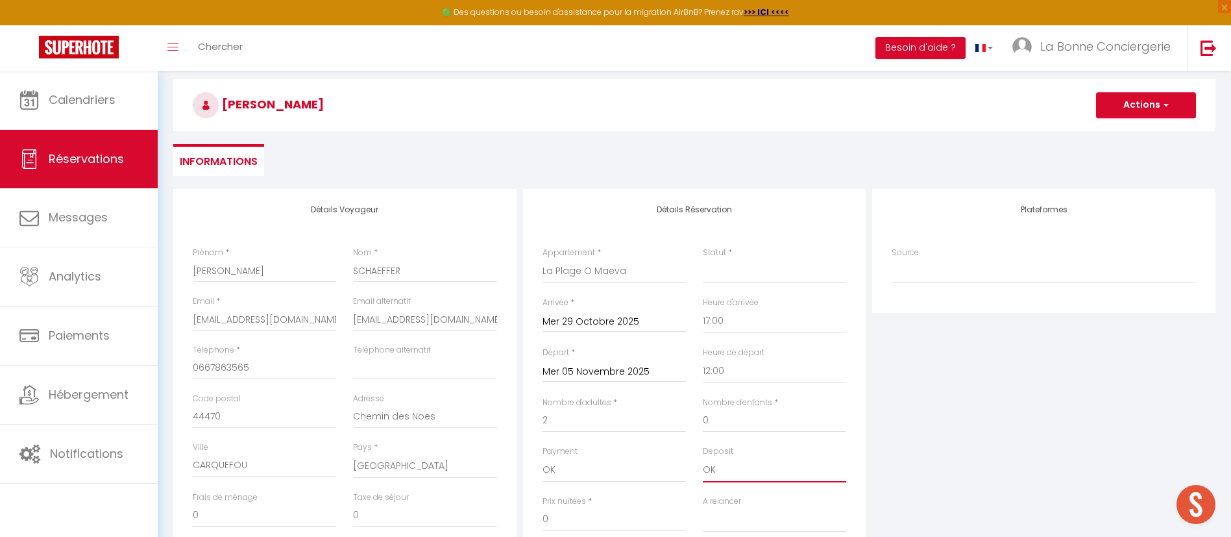
scroll to position [3, 0]
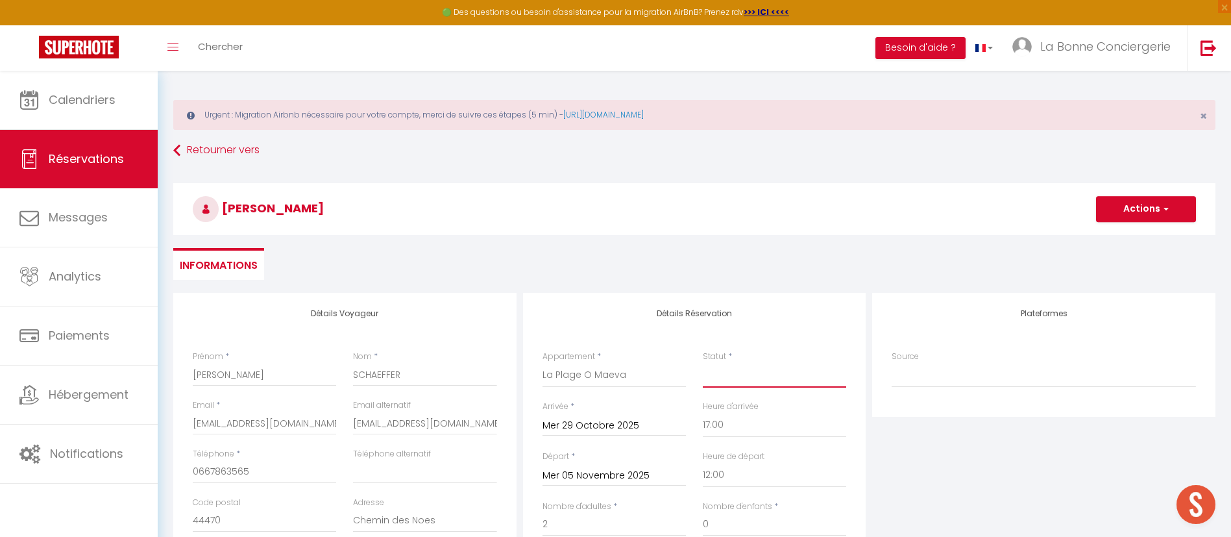
click at [796, 384] on select "Confirmé Non Confirmé [PERSON_NAME] par le voyageur No Show Request" at bounding box center [774, 375] width 143 height 25
select select "1"
click at [703, 363] on select "Confirmé Non Confirmé [PERSON_NAME] par le voyageur No Show Request" at bounding box center [774, 375] width 143 height 25
select select
checkbox input "false"
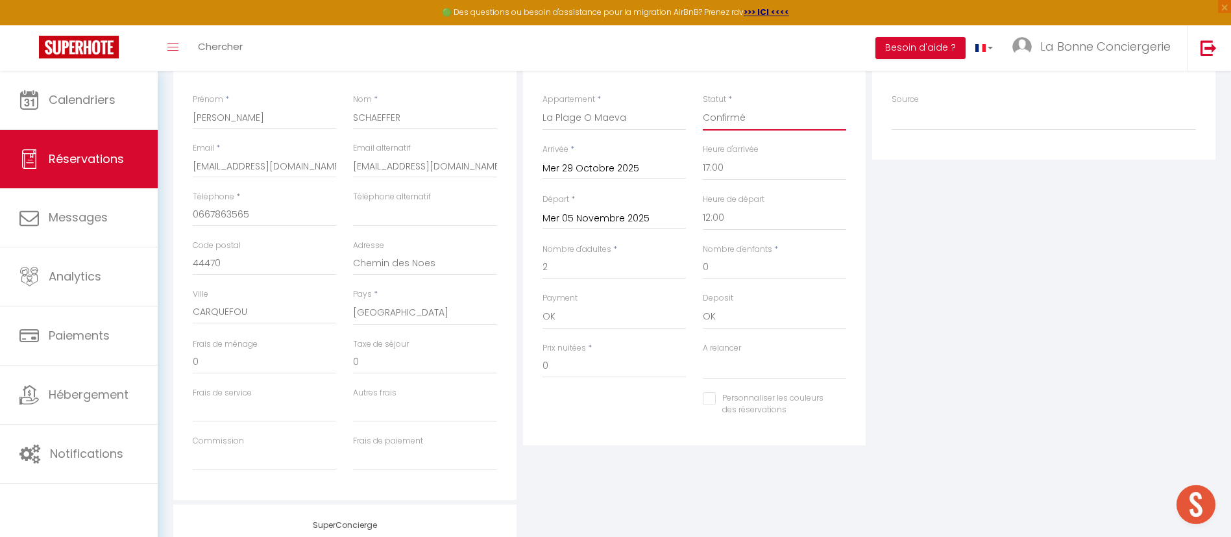
scroll to position [392, 0]
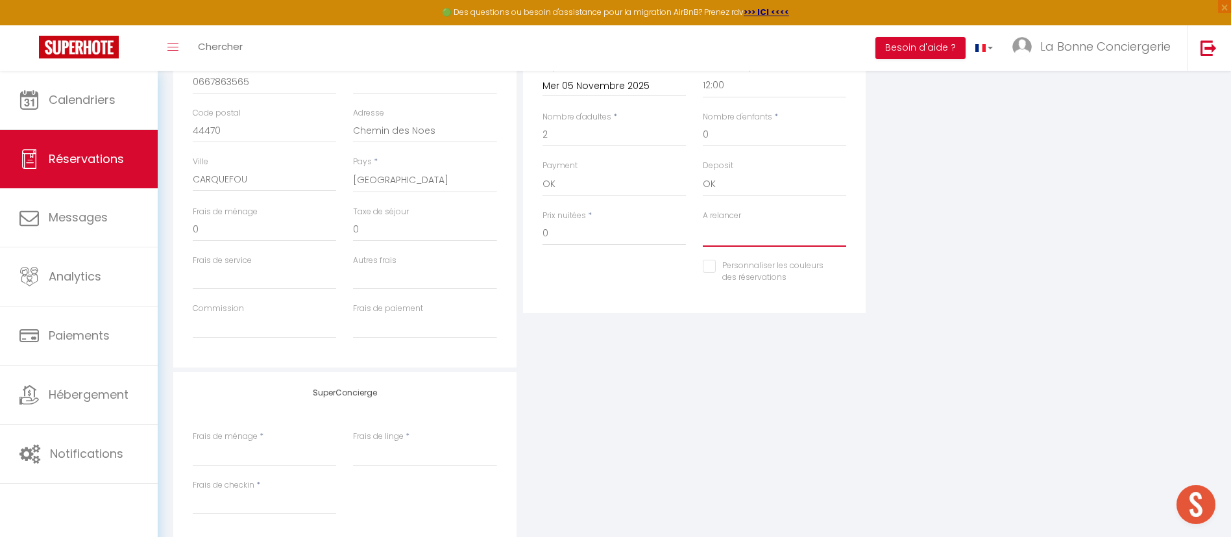
drag, startPoint x: 796, startPoint y: 233, endPoint x: 793, endPoint y: 245, distance: 12.8
click at [796, 233] on select "Oui Non" at bounding box center [774, 234] width 143 height 25
select select "0"
click at [703, 222] on select "Oui Non" at bounding box center [774, 234] width 143 height 25
checkbox input "false"
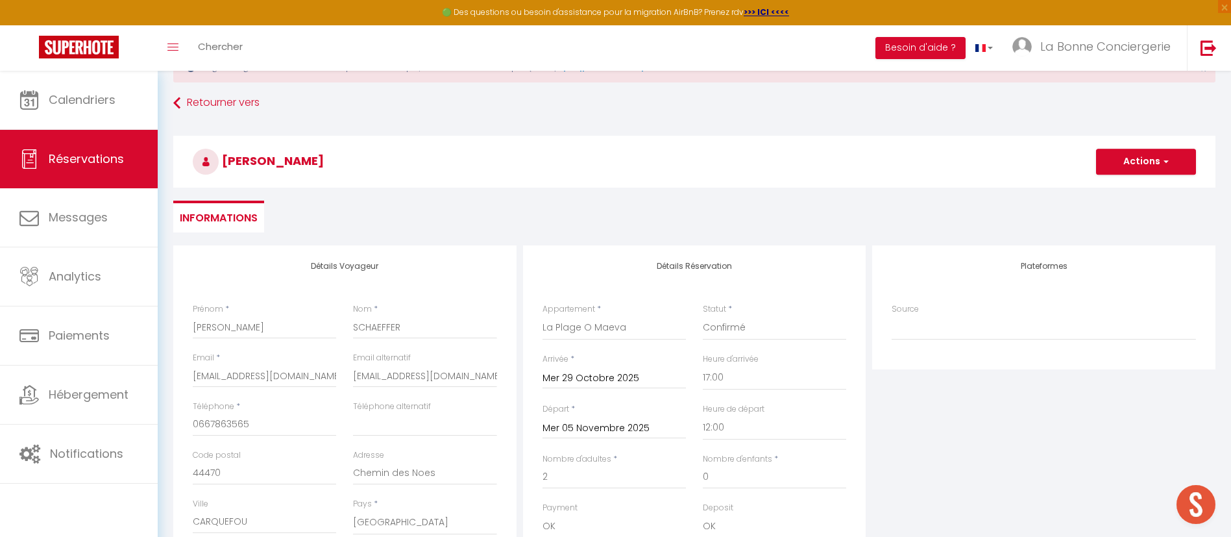
scroll to position [0, 0]
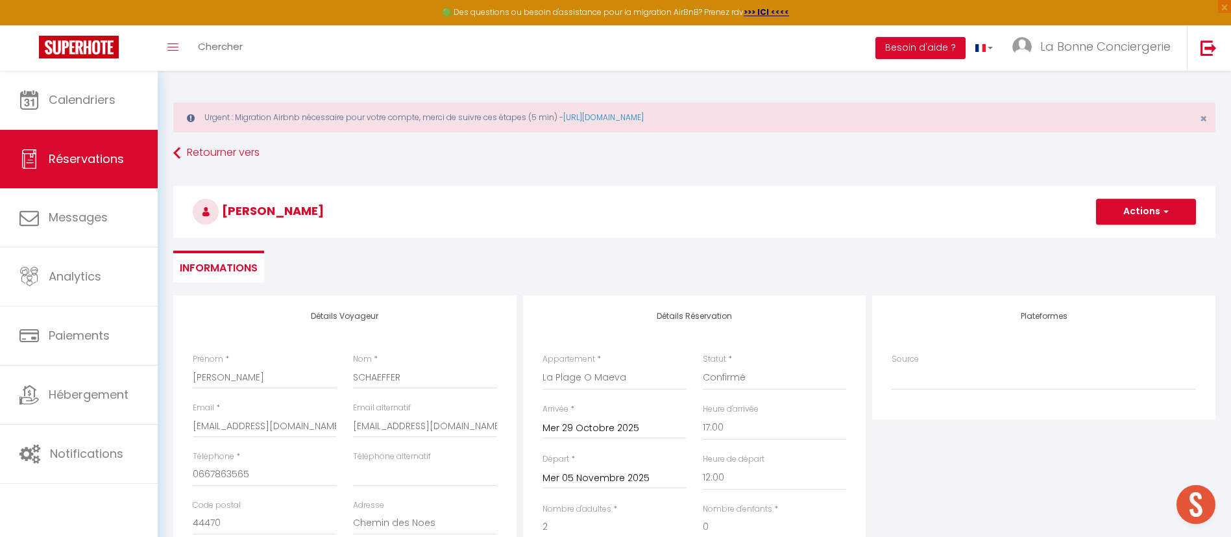
click at [1124, 225] on h3 "[PERSON_NAME]" at bounding box center [694, 212] width 1042 height 52
click at [1122, 227] on h3 "[PERSON_NAME]" at bounding box center [694, 212] width 1042 height 52
click at [1122, 222] on button "Actions" at bounding box center [1146, 212] width 100 height 26
click at [1115, 238] on link "Enregistrer" at bounding box center [1133, 240] width 103 height 17
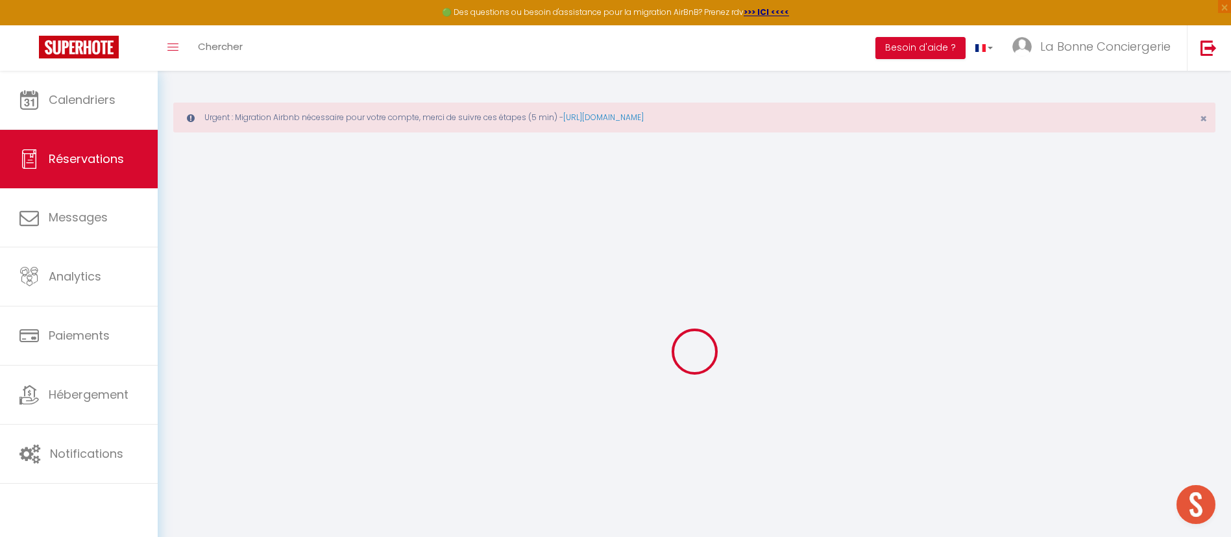
select select "not_cancelled"
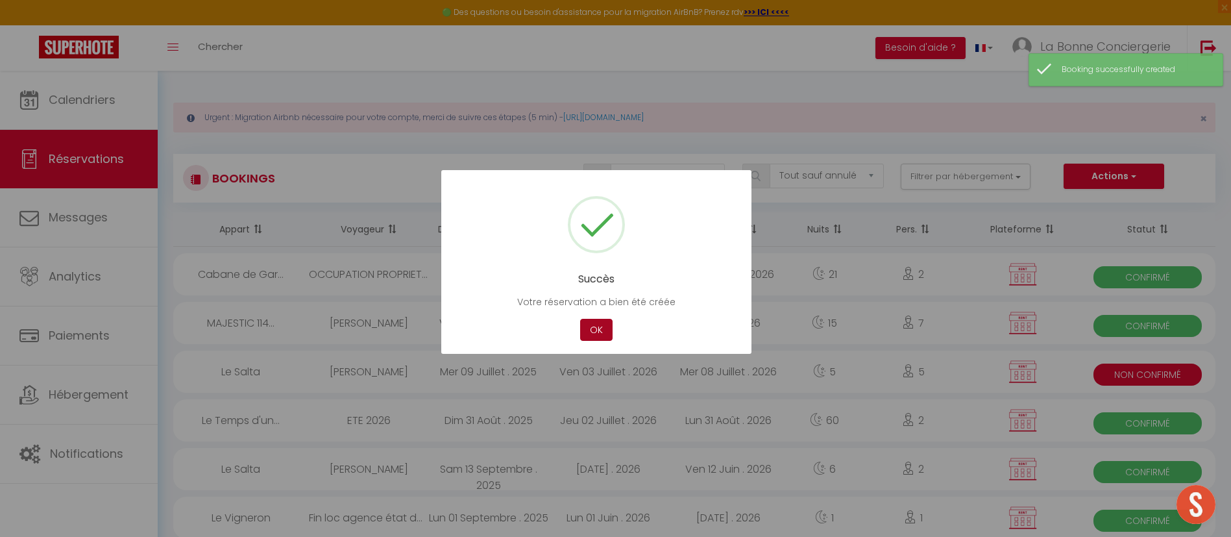
click at [608, 330] on button "OK" at bounding box center [596, 330] width 32 height 23
